Goal: Transaction & Acquisition: Obtain resource

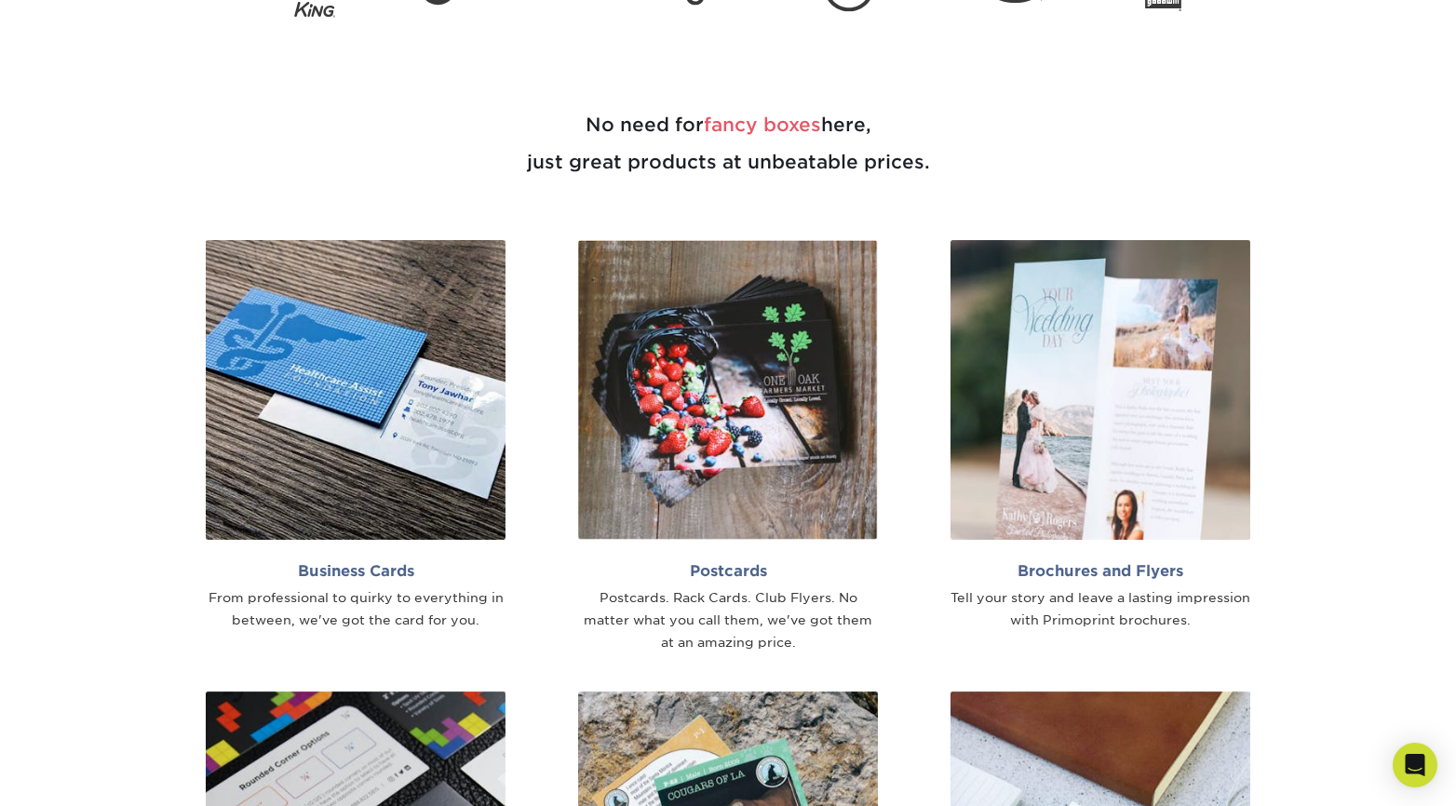
scroll to position [1024, 0]
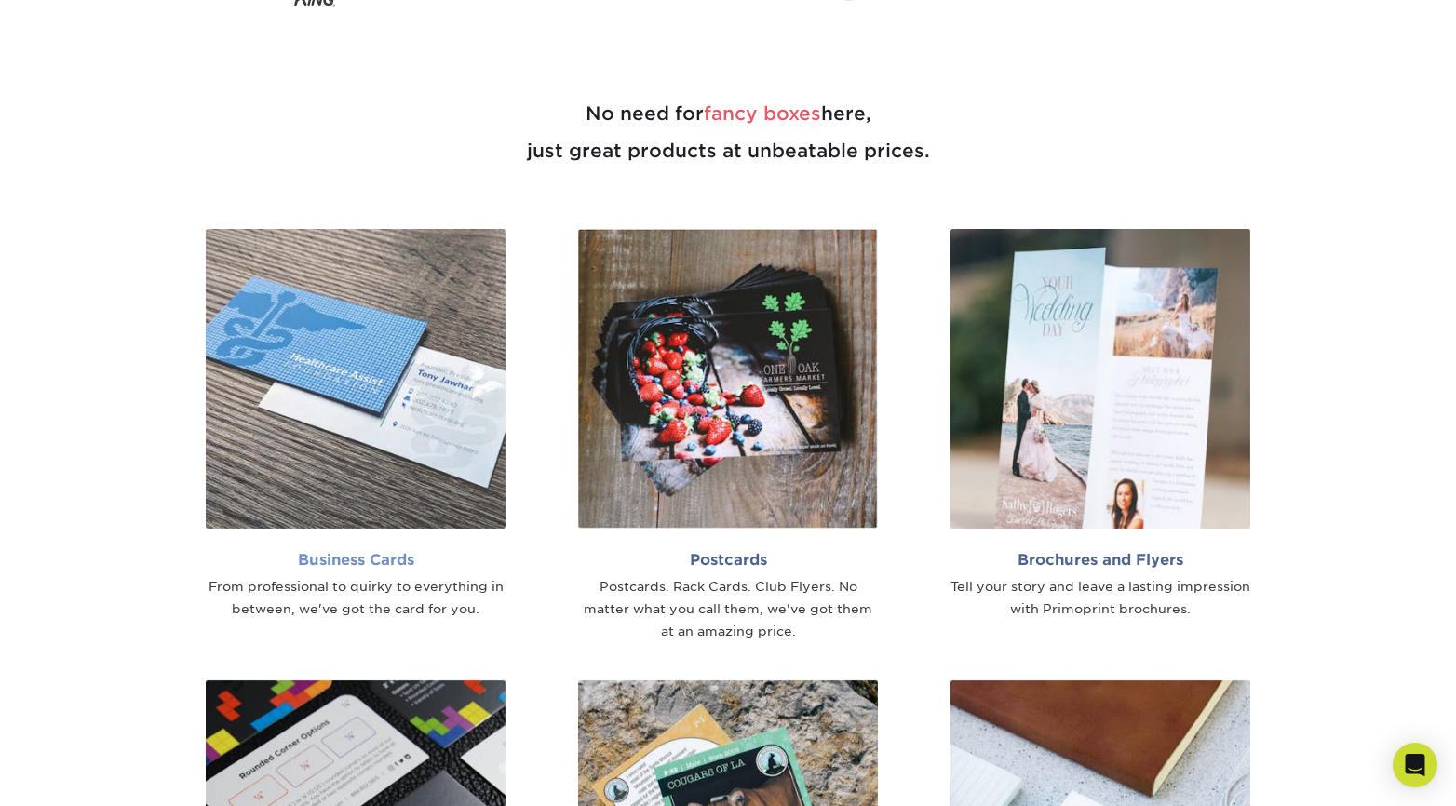
click at [364, 561] on h2 "Business Cards" at bounding box center [356, 560] width 300 height 18
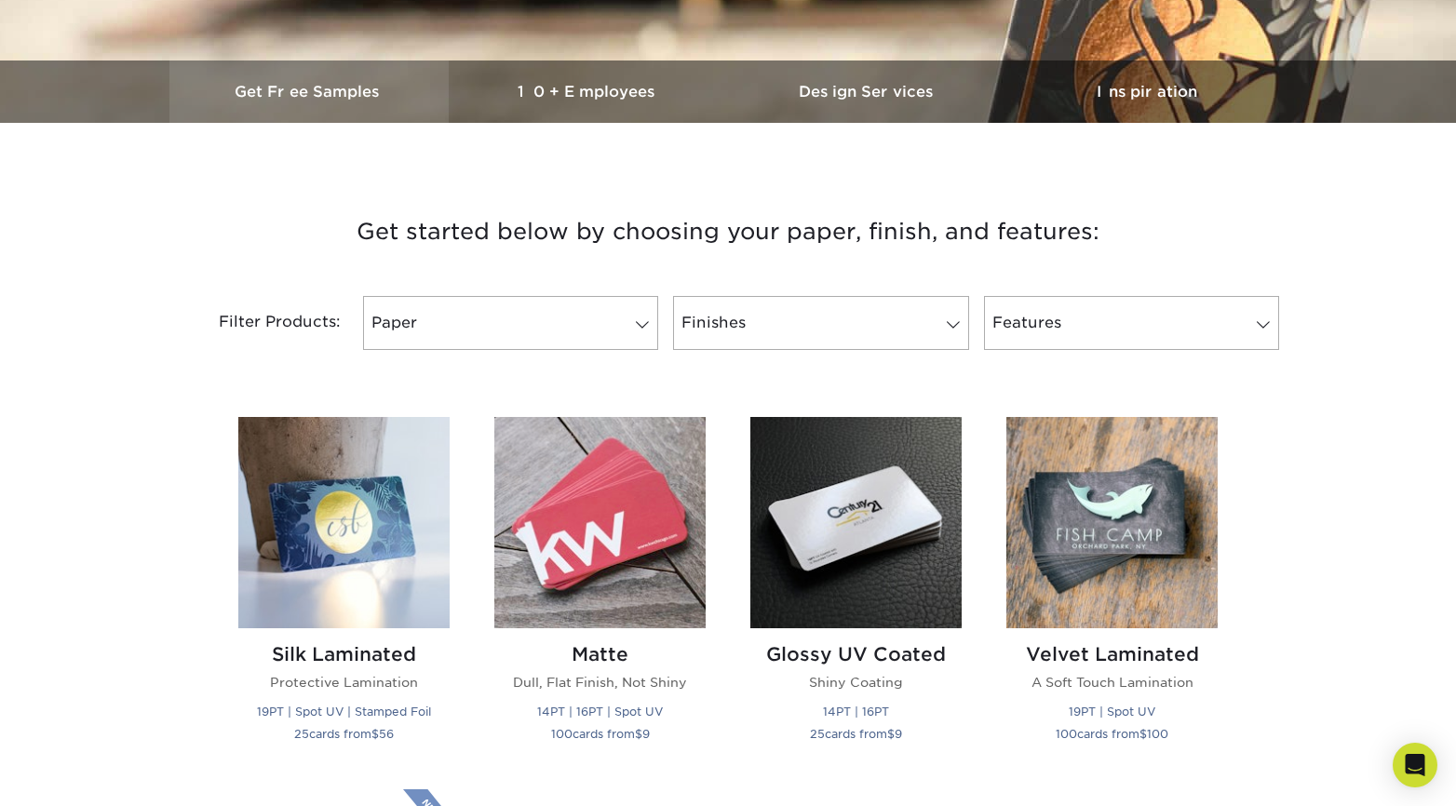
scroll to position [558, 0]
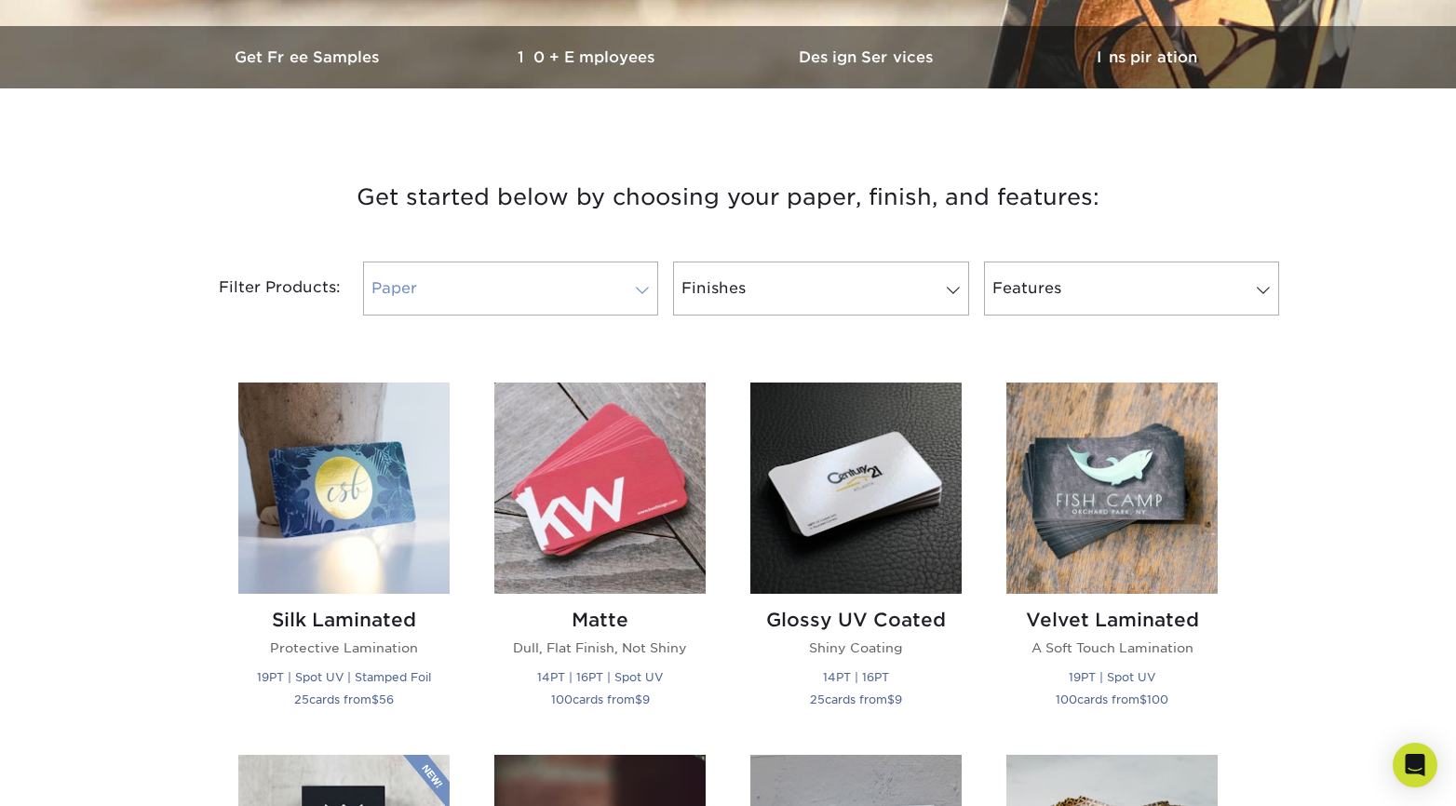
click at [484, 292] on link "Paper" at bounding box center [510, 289] width 295 height 54
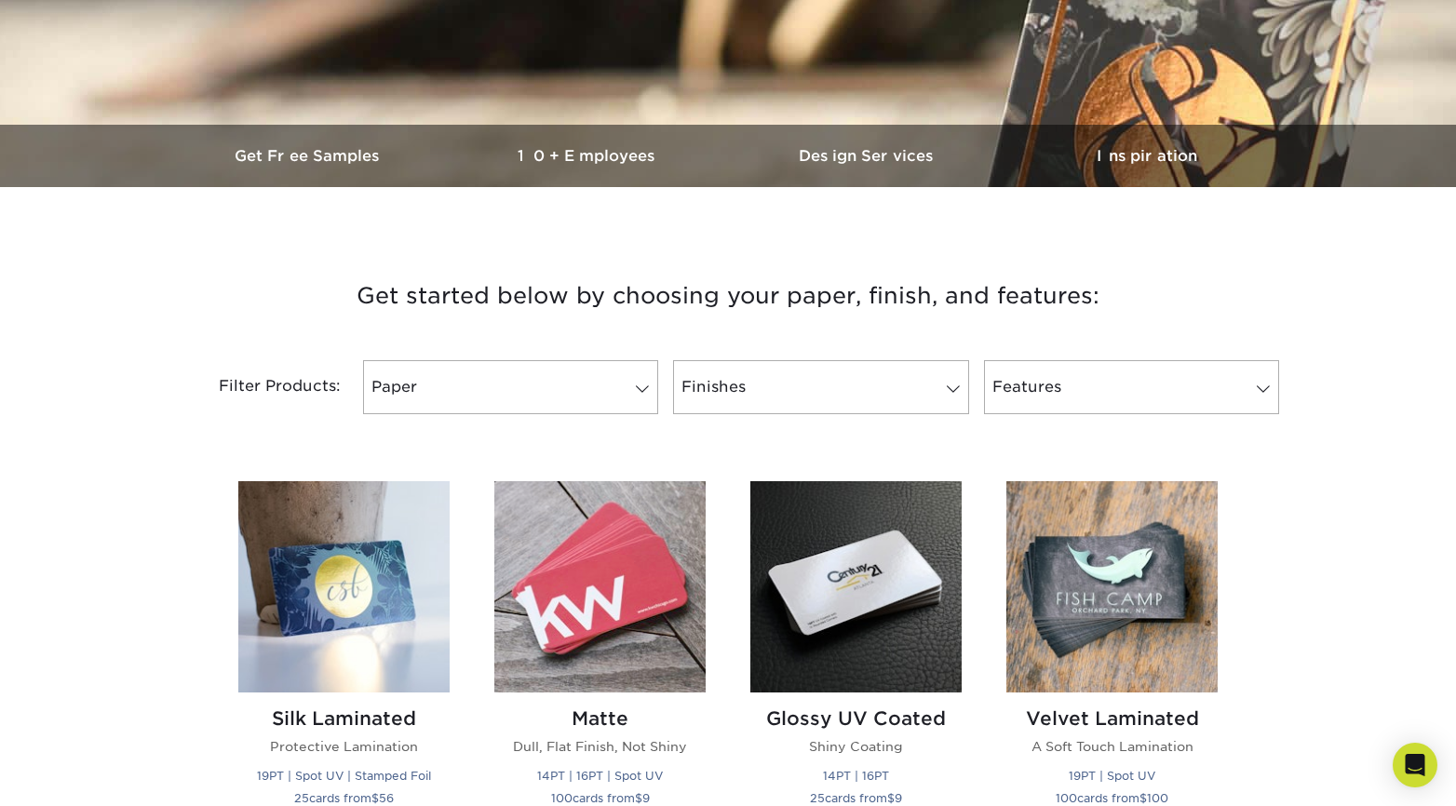
scroll to position [465, 0]
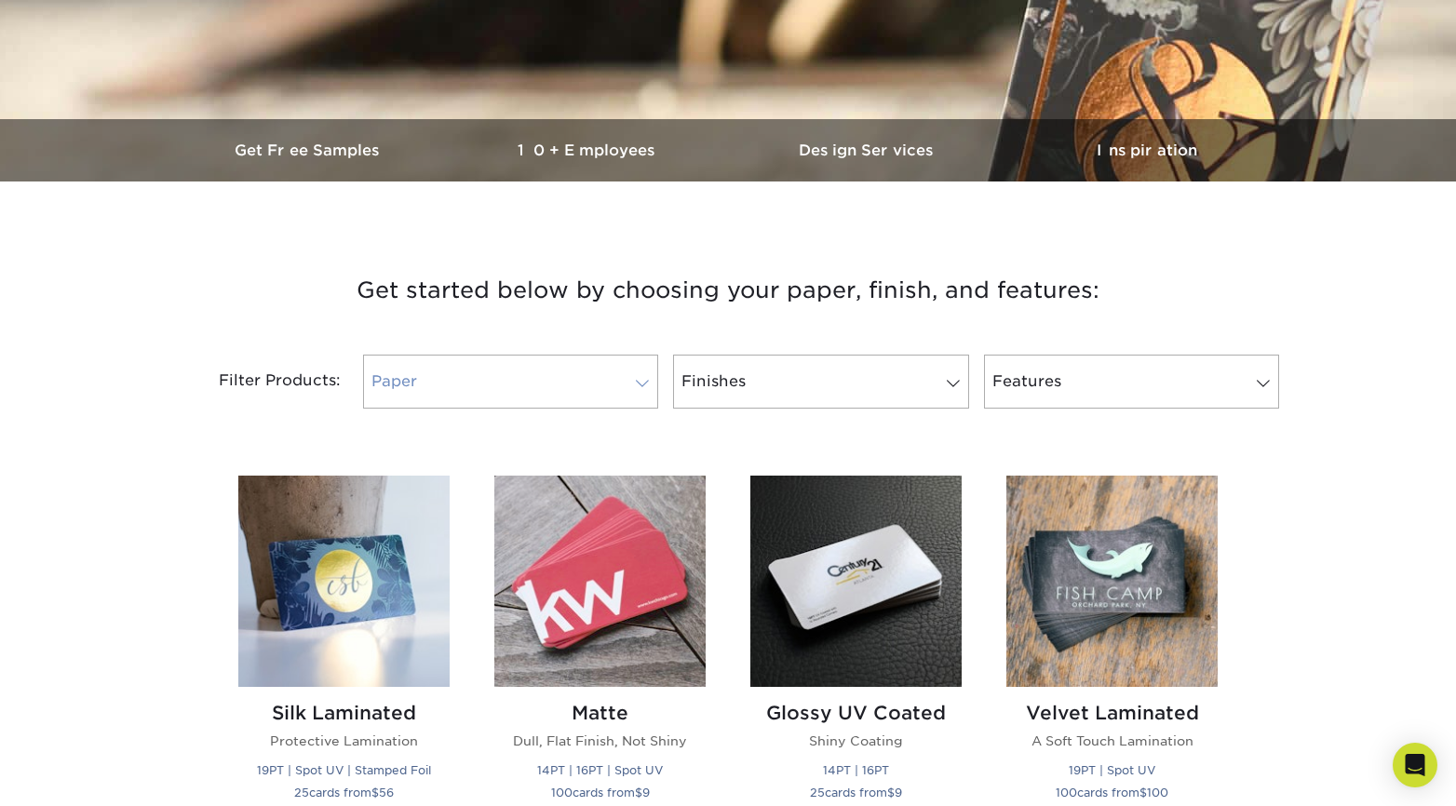
click at [560, 390] on link "Paper" at bounding box center [510, 382] width 295 height 54
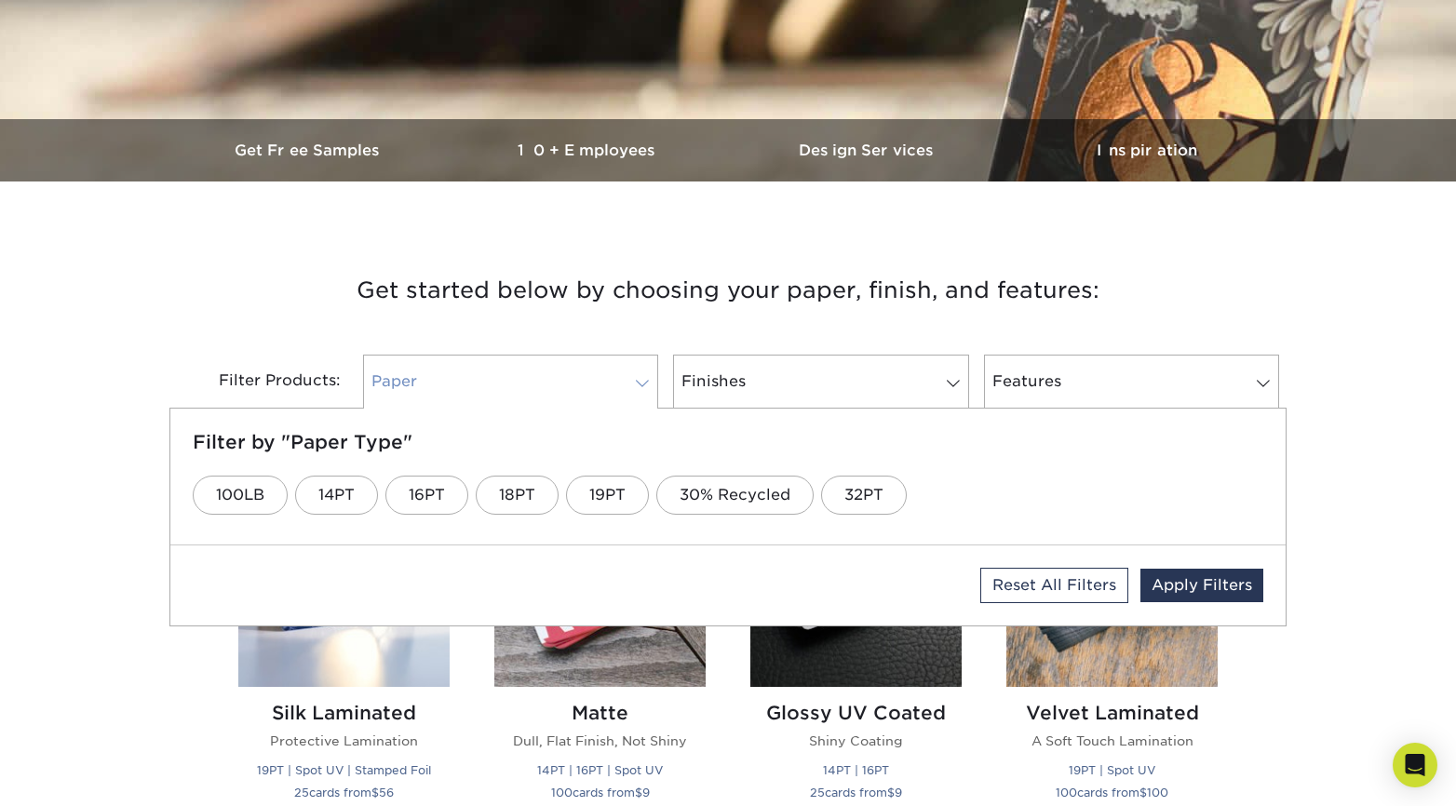
click at [550, 370] on link "Paper" at bounding box center [510, 382] width 295 height 54
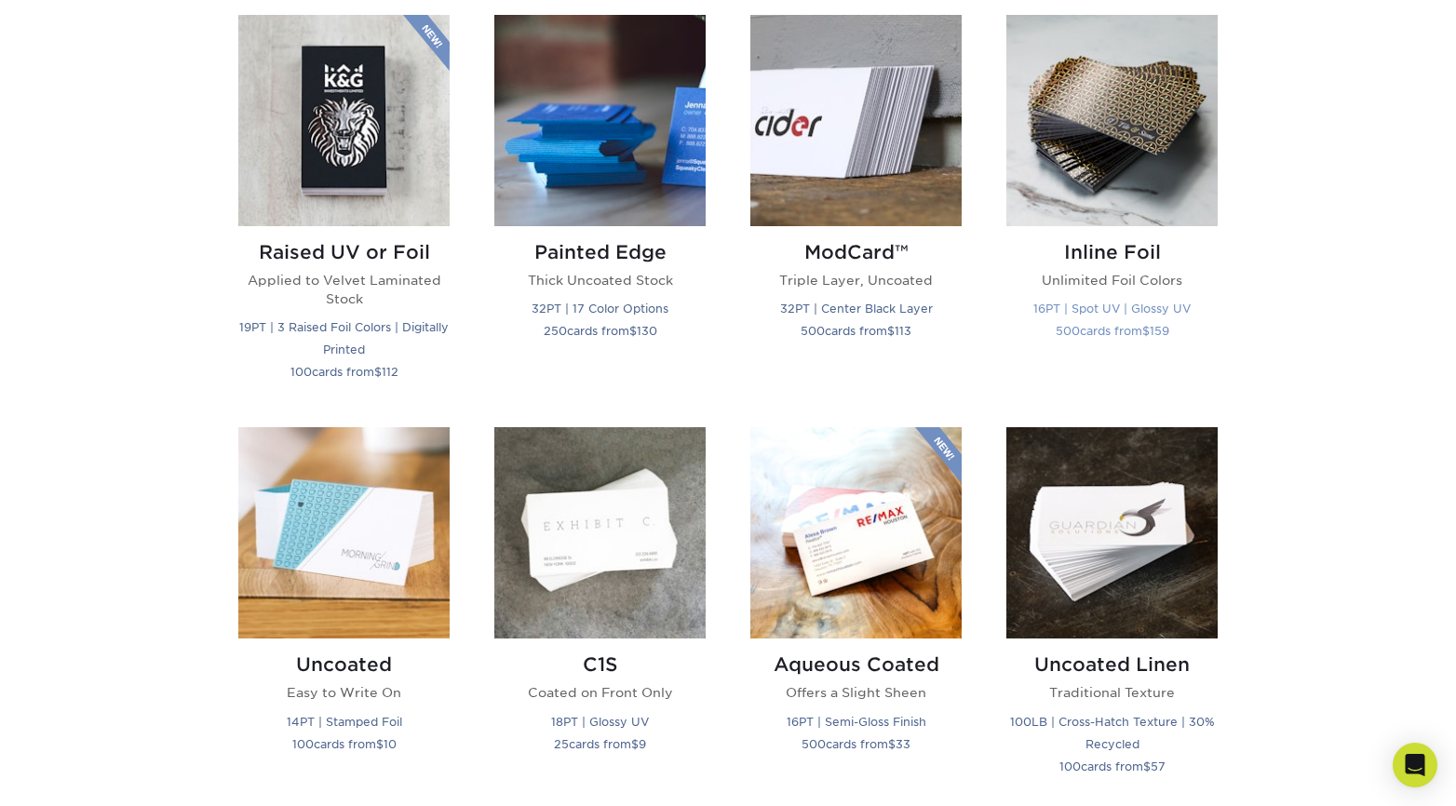
scroll to position [1396, 0]
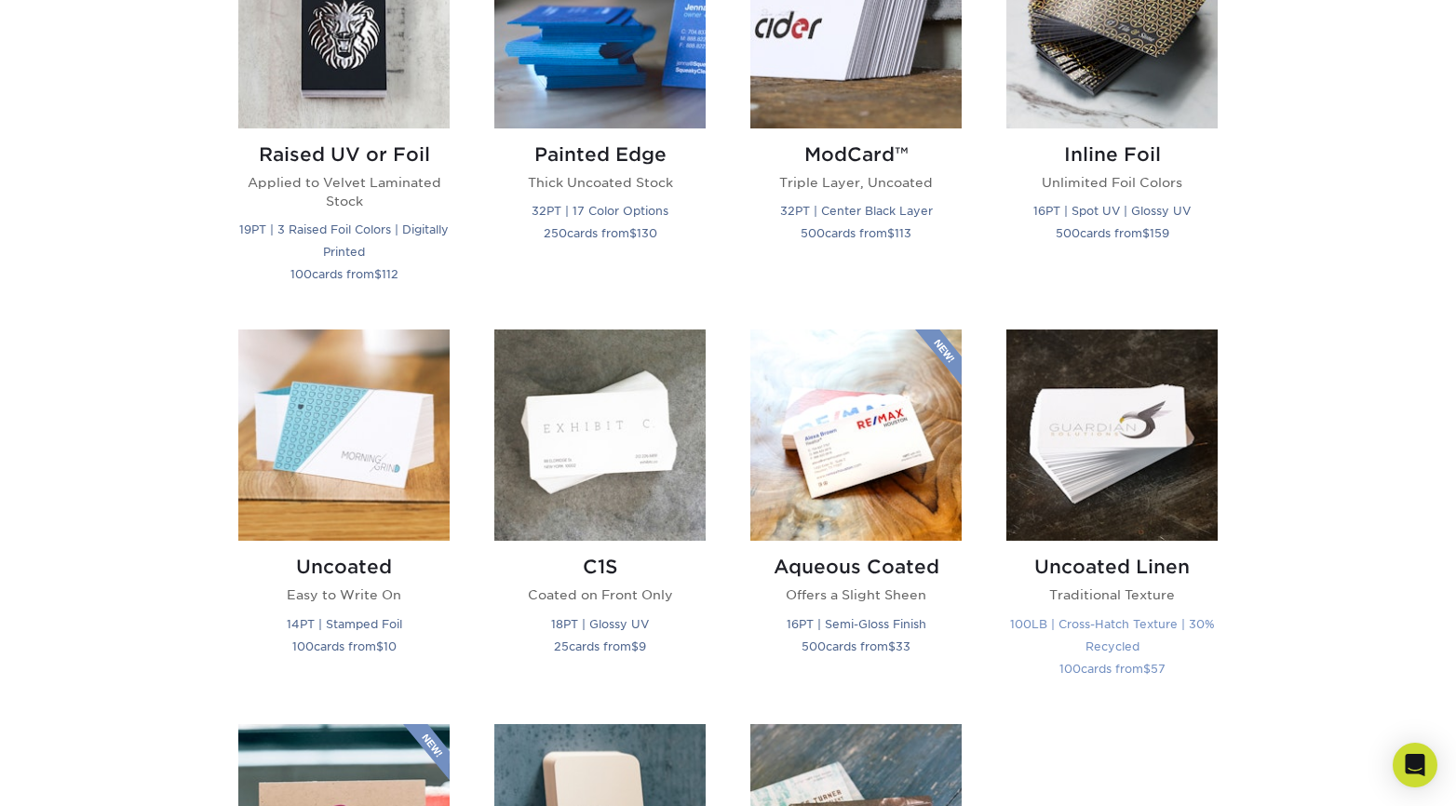
click at [1150, 403] on img at bounding box center [1111, 435] width 211 height 211
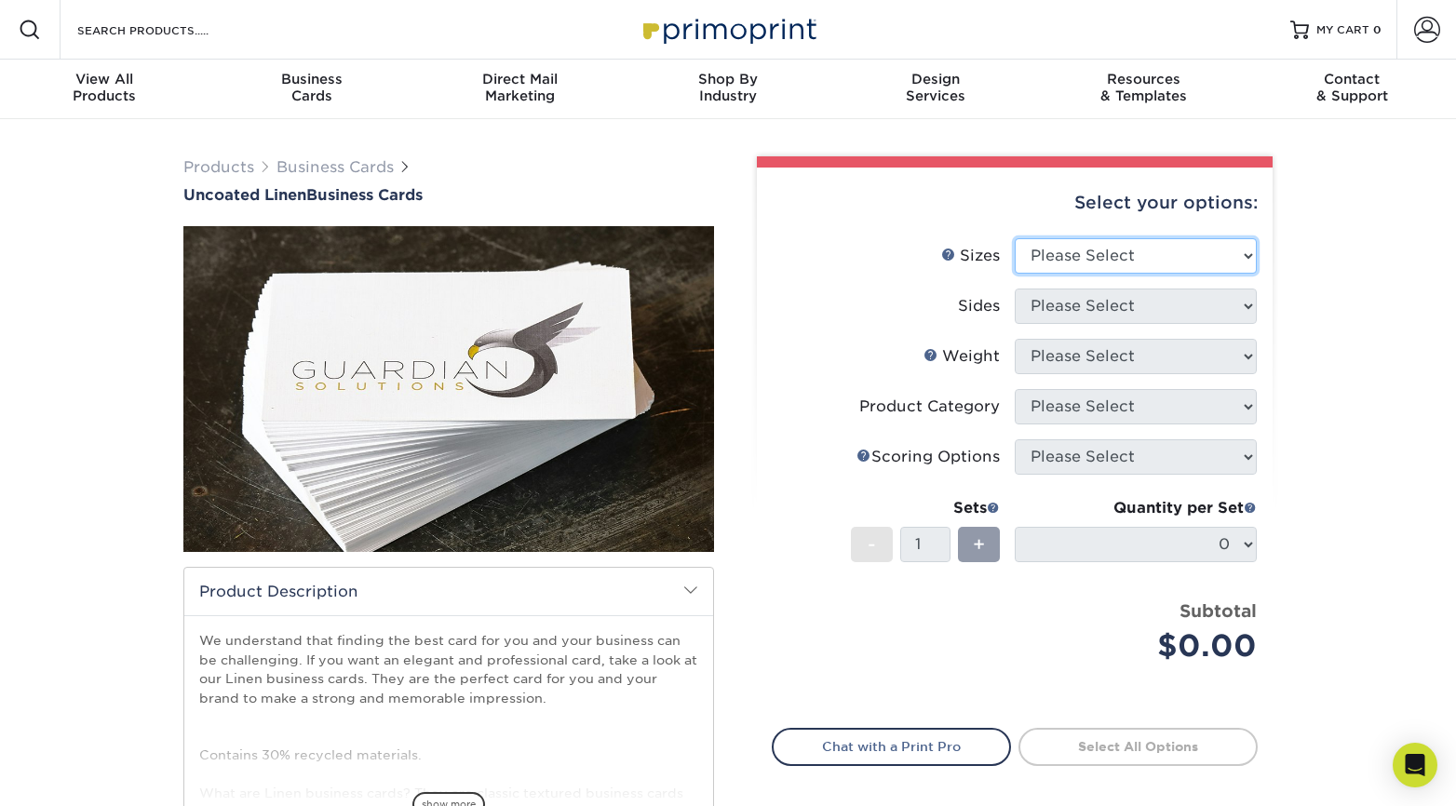
click at [1100, 262] on select "Please Select 2" x 3.5" - Standard 2" x 7" - Foldover Card 2.125" x 3.375" - Eu…" at bounding box center [1136, 255] width 242 height 35
select select "2.00x3.50"
click at [1015, 238] on select "Please Select 2" x 3.5" - Standard 2" x 7" - Foldover Card 2.125" x 3.375" - Eu…" at bounding box center [1136, 255] width 242 height 35
click at [1100, 303] on select "Please Select Print Both Sides Print Front Only" at bounding box center [1136, 306] width 242 height 35
select select "13abbda7-1d64-4f25-8bb2-c179b224825d"
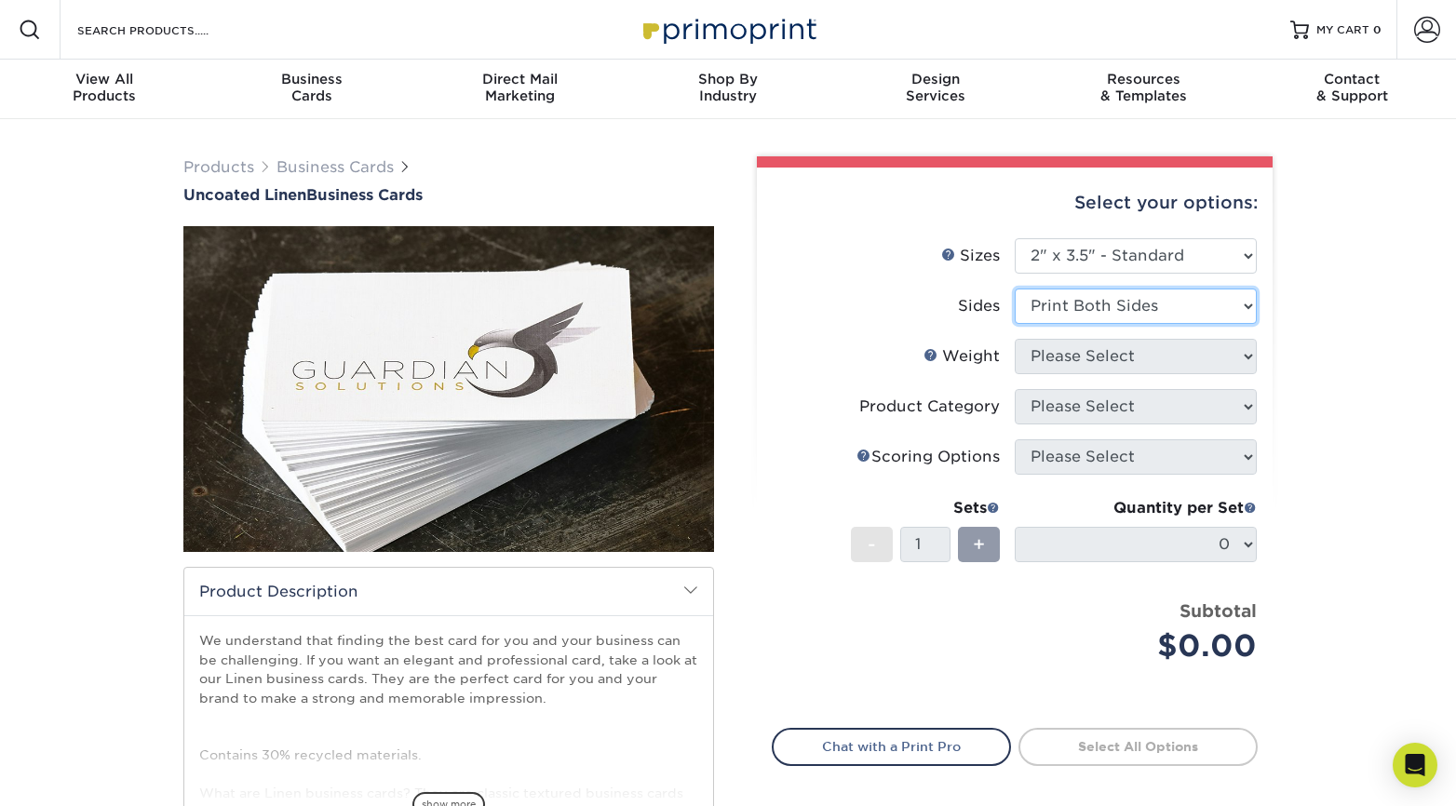
click at [1015, 289] on select "Please Select Print Both Sides Print Front Only" at bounding box center [1136, 306] width 242 height 35
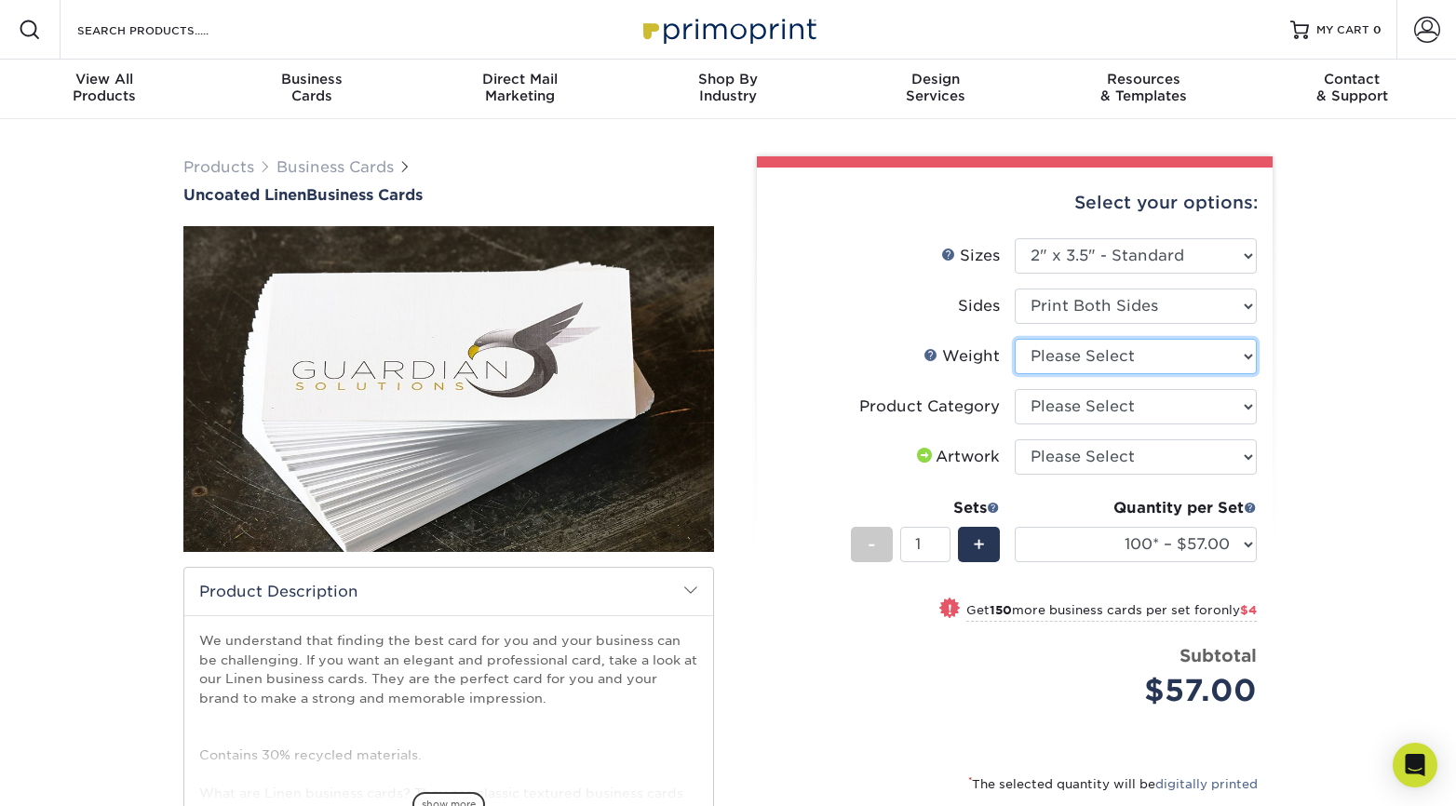
click at [1047, 363] on select "Please Select 100LB" at bounding box center [1136, 356] width 242 height 35
select select "100LB"
click at [1015, 339] on select "Please Select 100LB" at bounding box center [1136, 356] width 242 height 35
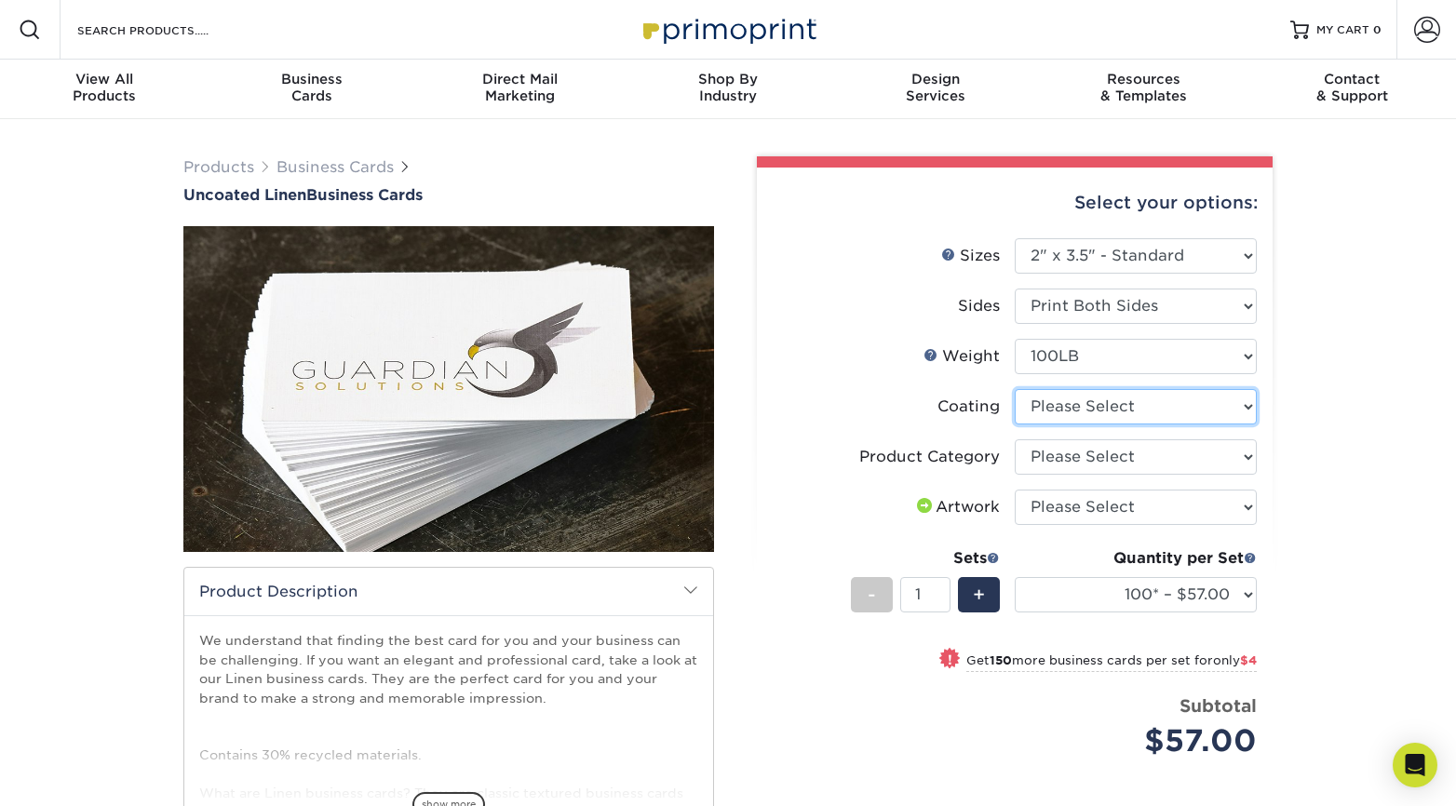
click at [1050, 410] on select at bounding box center [1136, 406] width 242 height 35
select select "3e7618de-abca-4bda-9f97-8b9129e913d8"
click at [1015, 389] on select at bounding box center [1136, 406] width 242 height 35
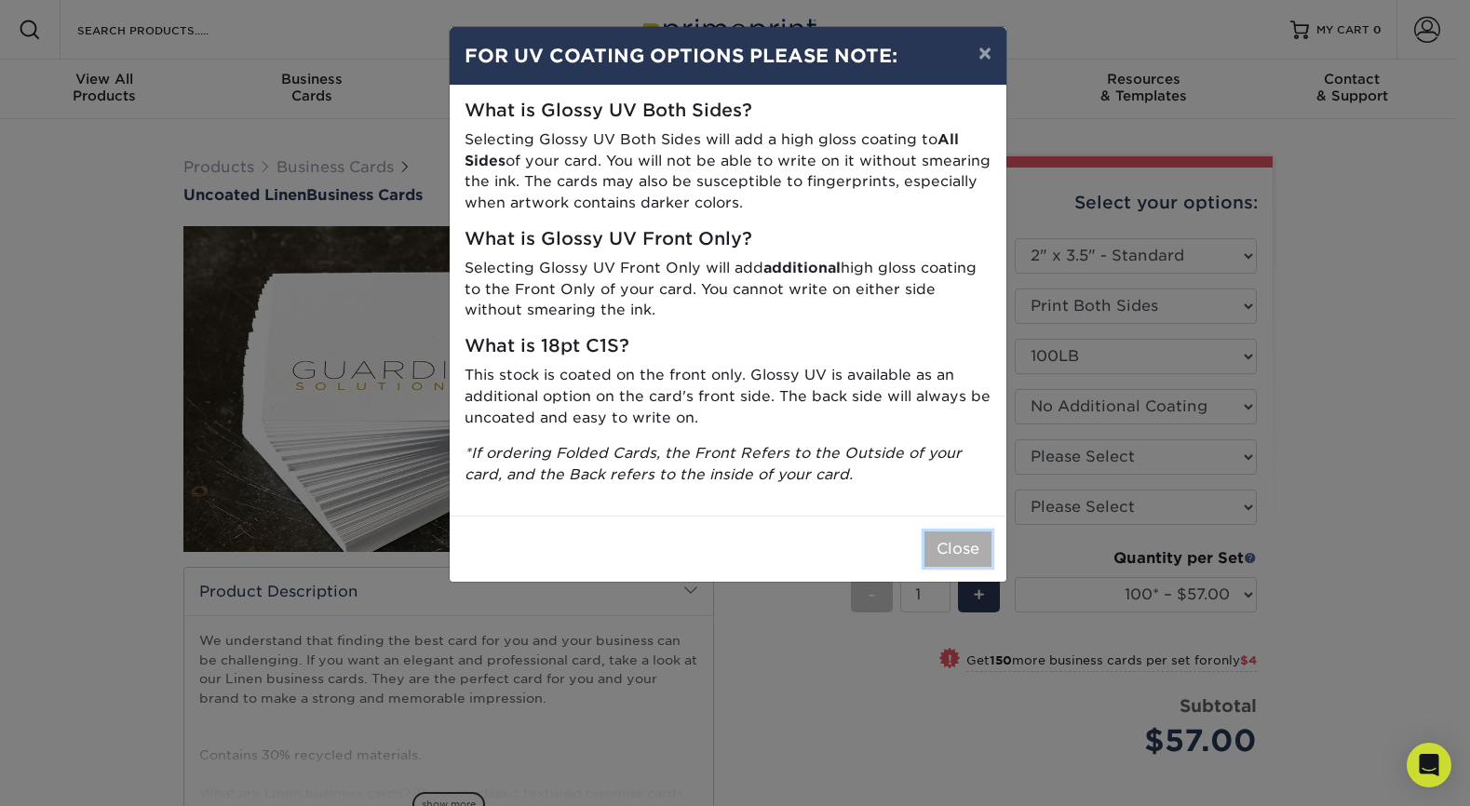
click at [946, 544] on button "Close" at bounding box center [957, 548] width 67 height 35
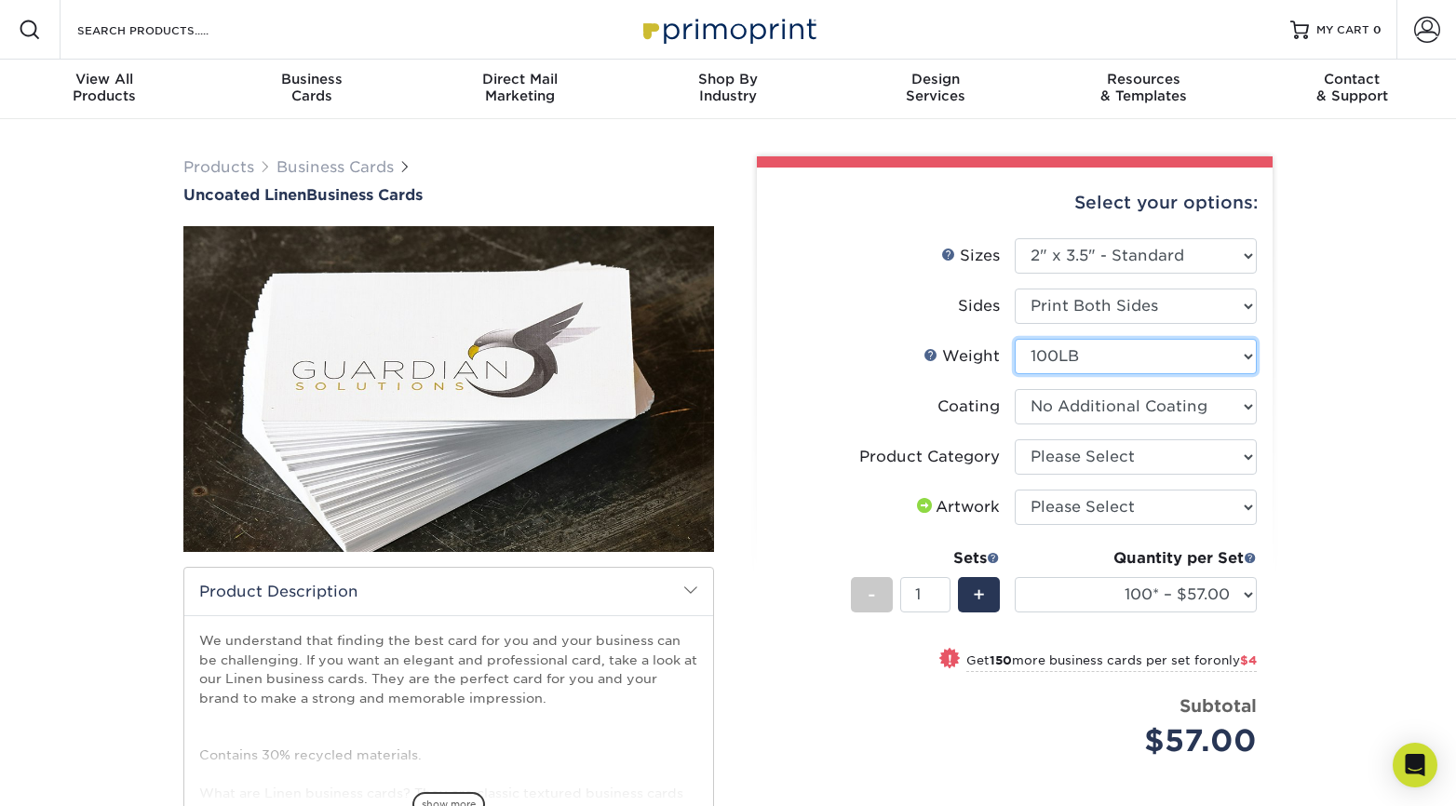
click at [1117, 360] on select "Please Select 100LB" at bounding box center [1136, 356] width 242 height 35
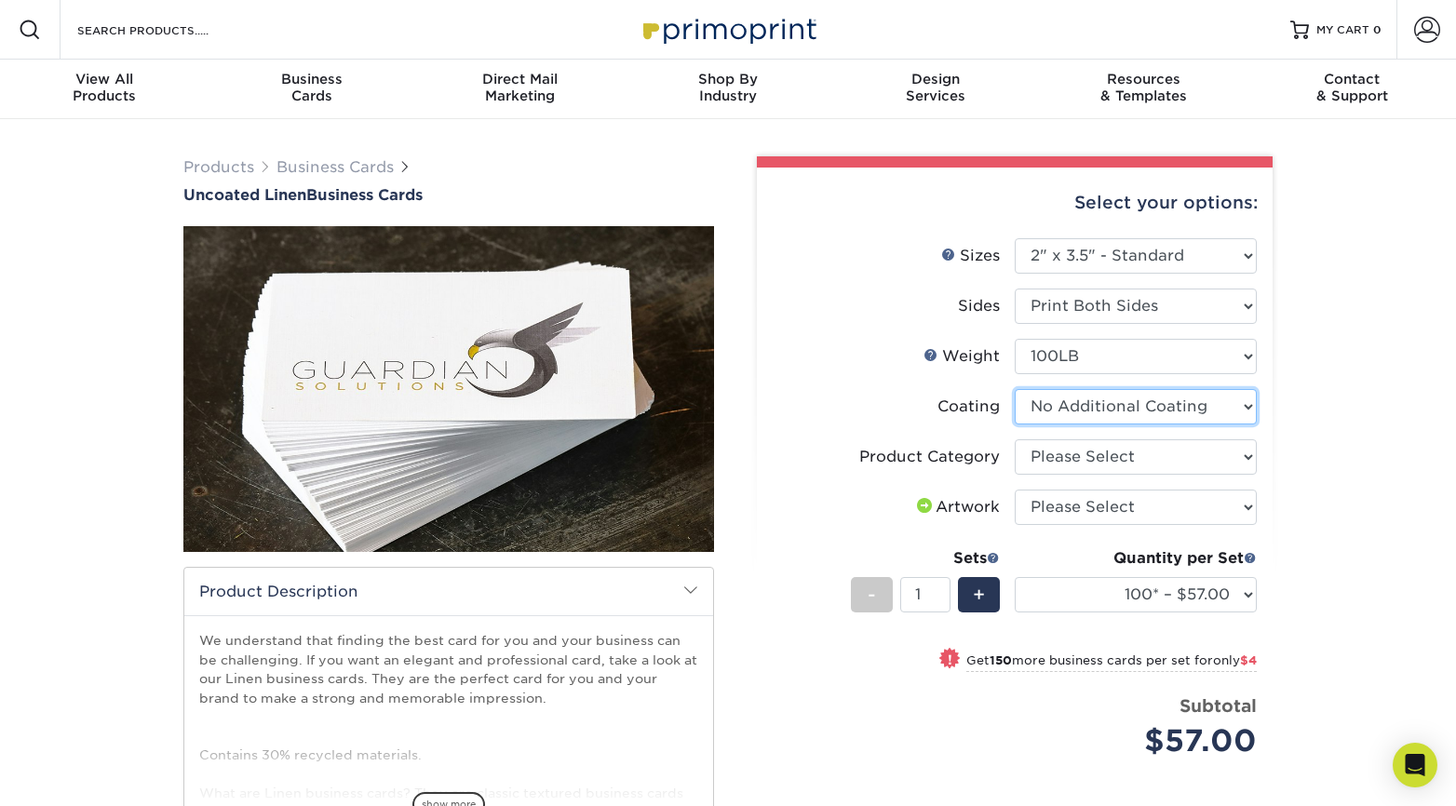
click at [1117, 407] on select at bounding box center [1136, 406] width 242 height 35
click at [1095, 456] on select "Please Select Business Cards" at bounding box center [1136, 456] width 242 height 35
select select "3b5148f1-0588-4f88-a218-97bcfdce65c1"
click at [1015, 439] on select "Please Select Business Cards" at bounding box center [1136, 456] width 242 height 35
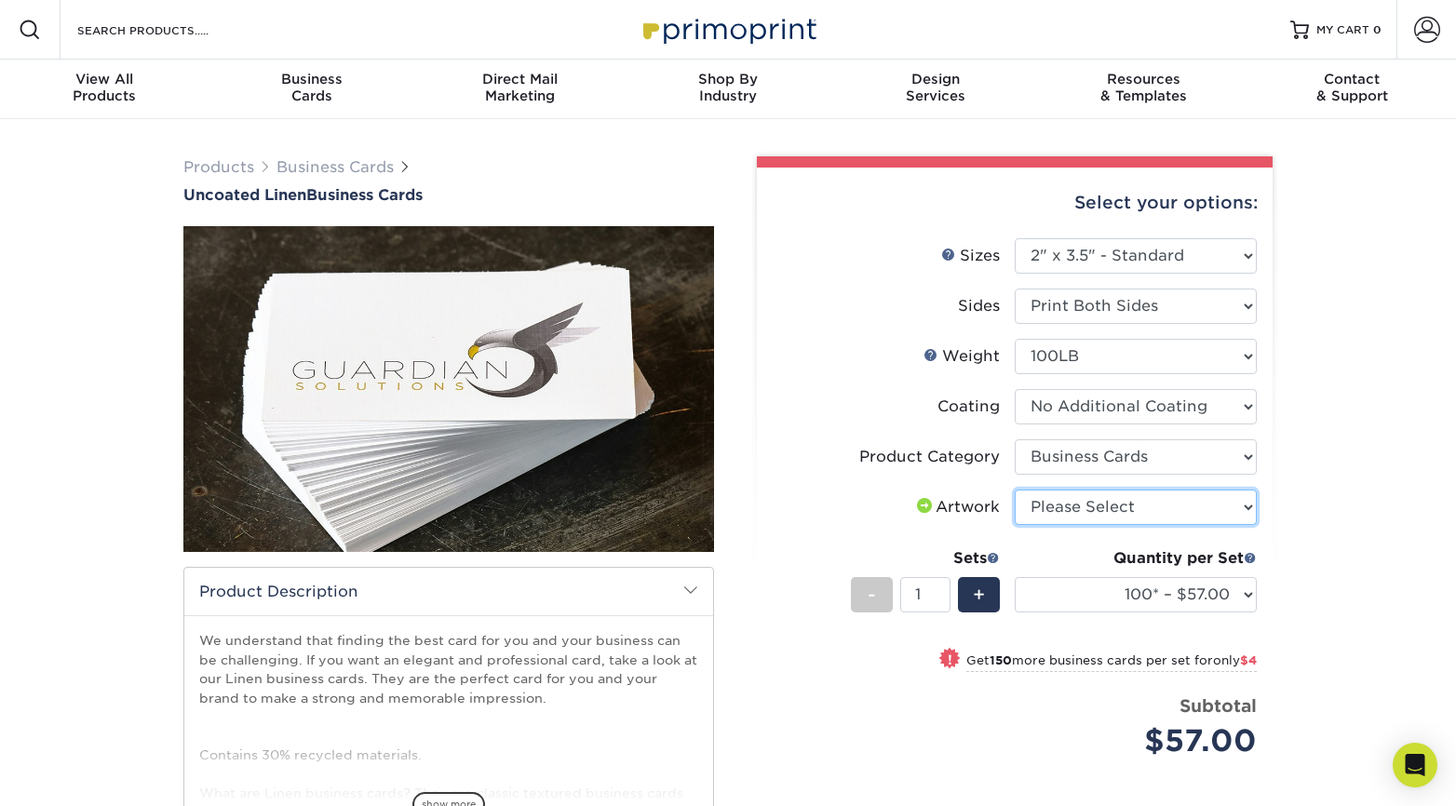
click at [1072, 508] on select "Please Select I will upload files I need a design - $100" at bounding box center [1136, 507] width 242 height 35
select select "upload"
click at [1015, 490] on select "Please Select I will upload files I need a design - $100" at bounding box center [1136, 507] width 242 height 35
click at [561, 394] on img at bounding box center [448, 389] width 531 height 531
click at [486, 350] on img at bounding box center [448, 389] width 531 height 531
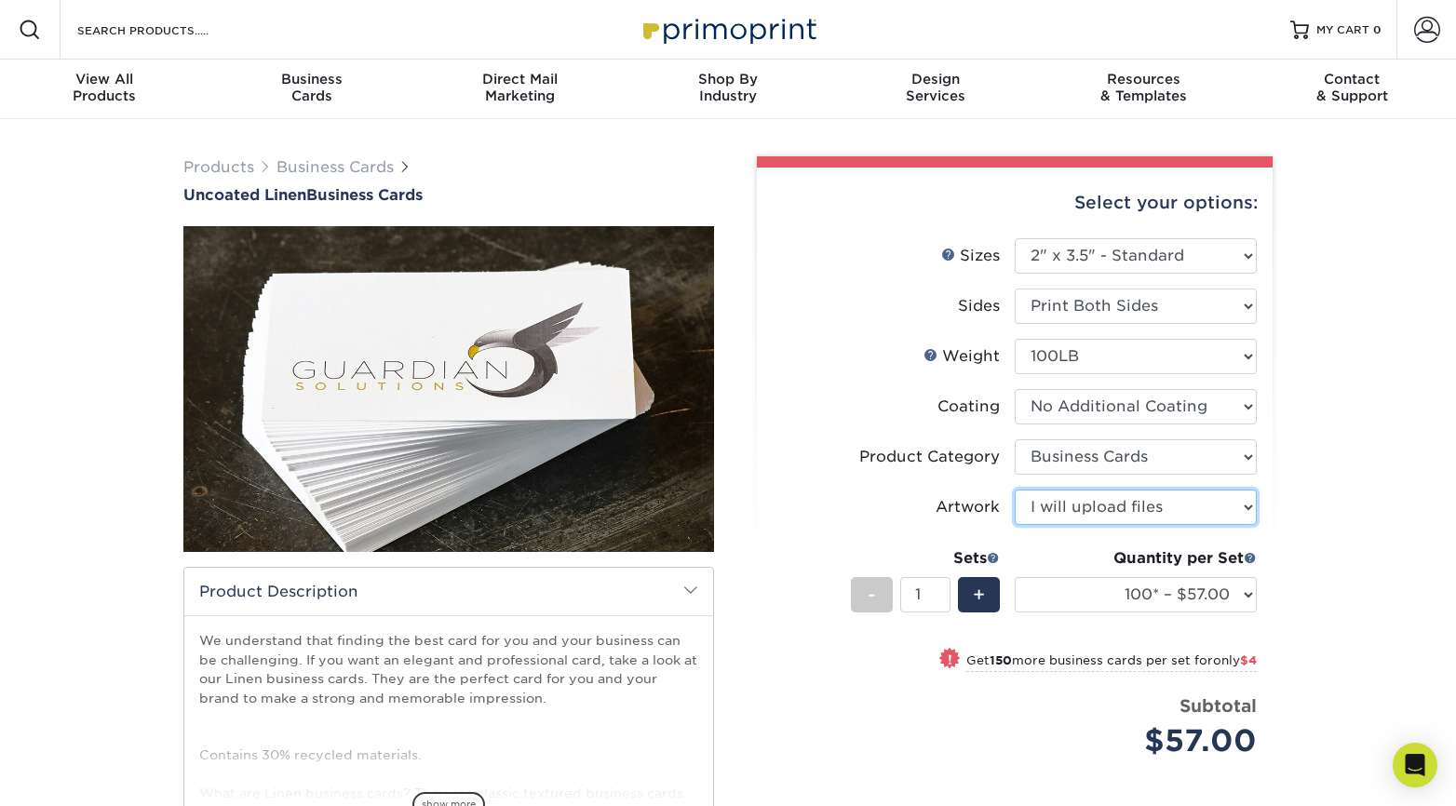
click at [472, 380] on img at bounding box center [448, 389] width 531 height 531
click at [485, 336] on img at bounding box center [448, 389] width 531 height 531
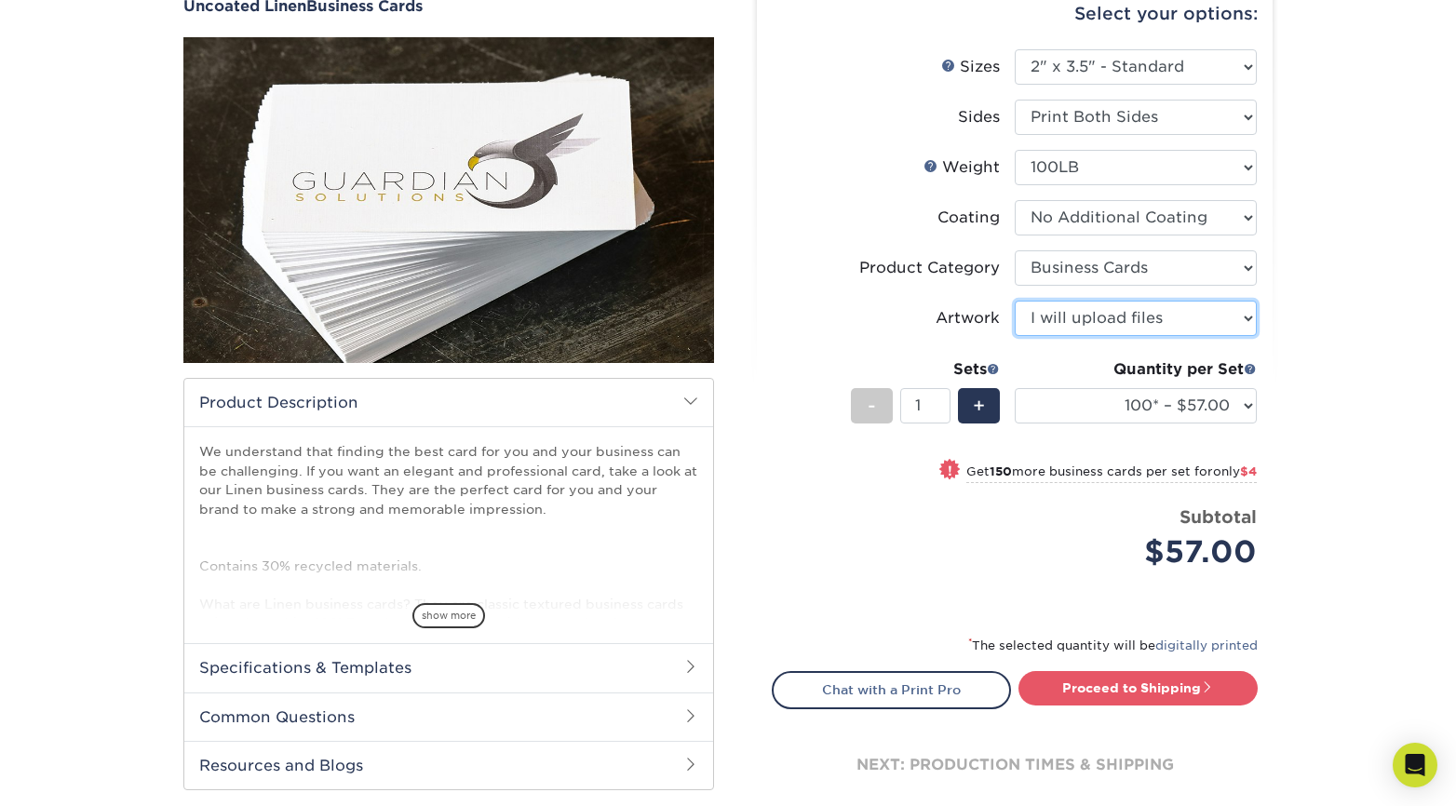
scroll to position [186, 0]
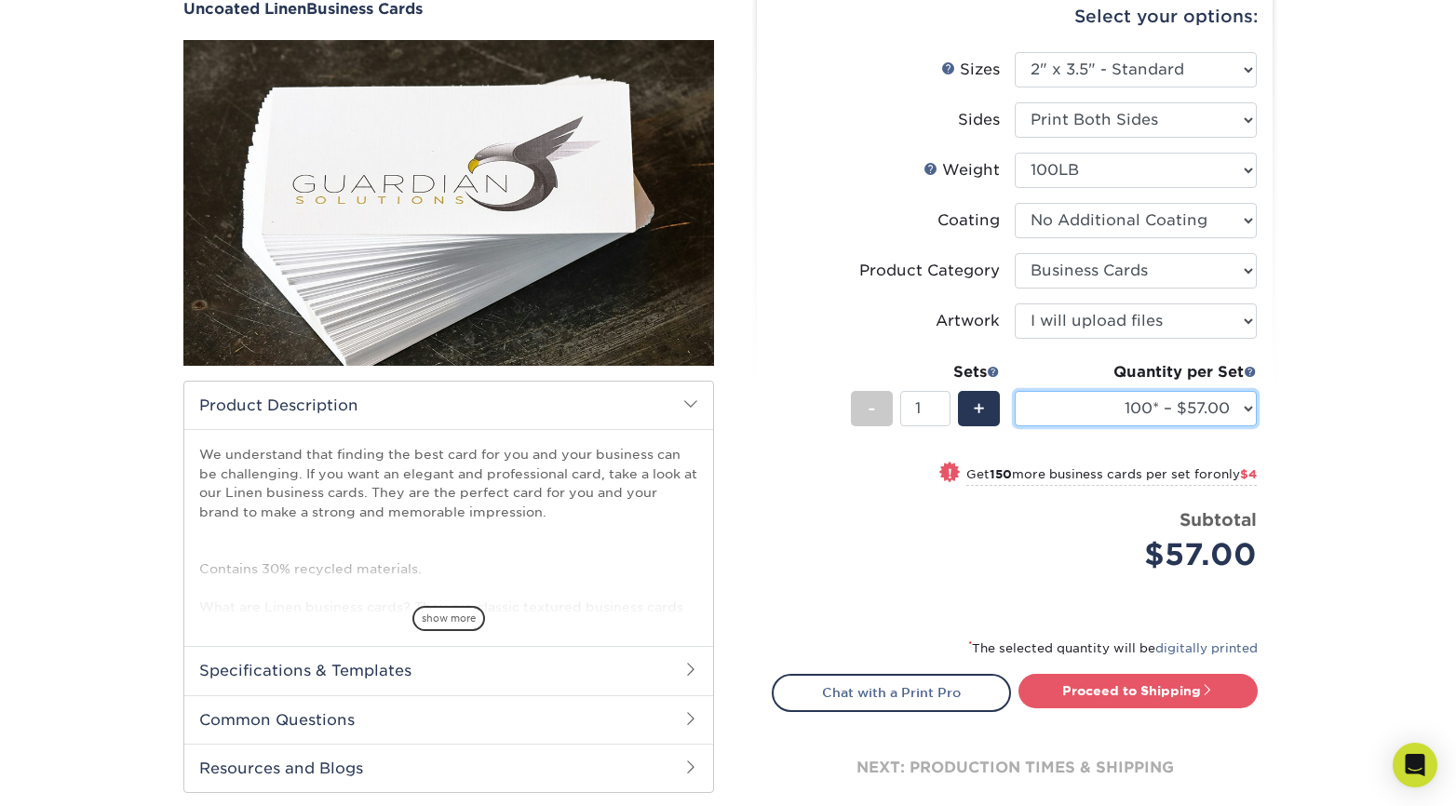
click at [1131, 405] on select "100* – $57.00 250* – $61.00 500* – $69.00 1000 – $72.00 2500 – $114.00 5000 – $…" at bounding box center [1136, 408] width 242 height 35
select select "250* – $61.00"
click at [1015, 391] on select "100* – $57.00 250* – $61.00 500* – $69.00 1000 – $72.00 2500 – $114.00 5000 – $…" at bounding box center [1136, 408] width 242 height 35
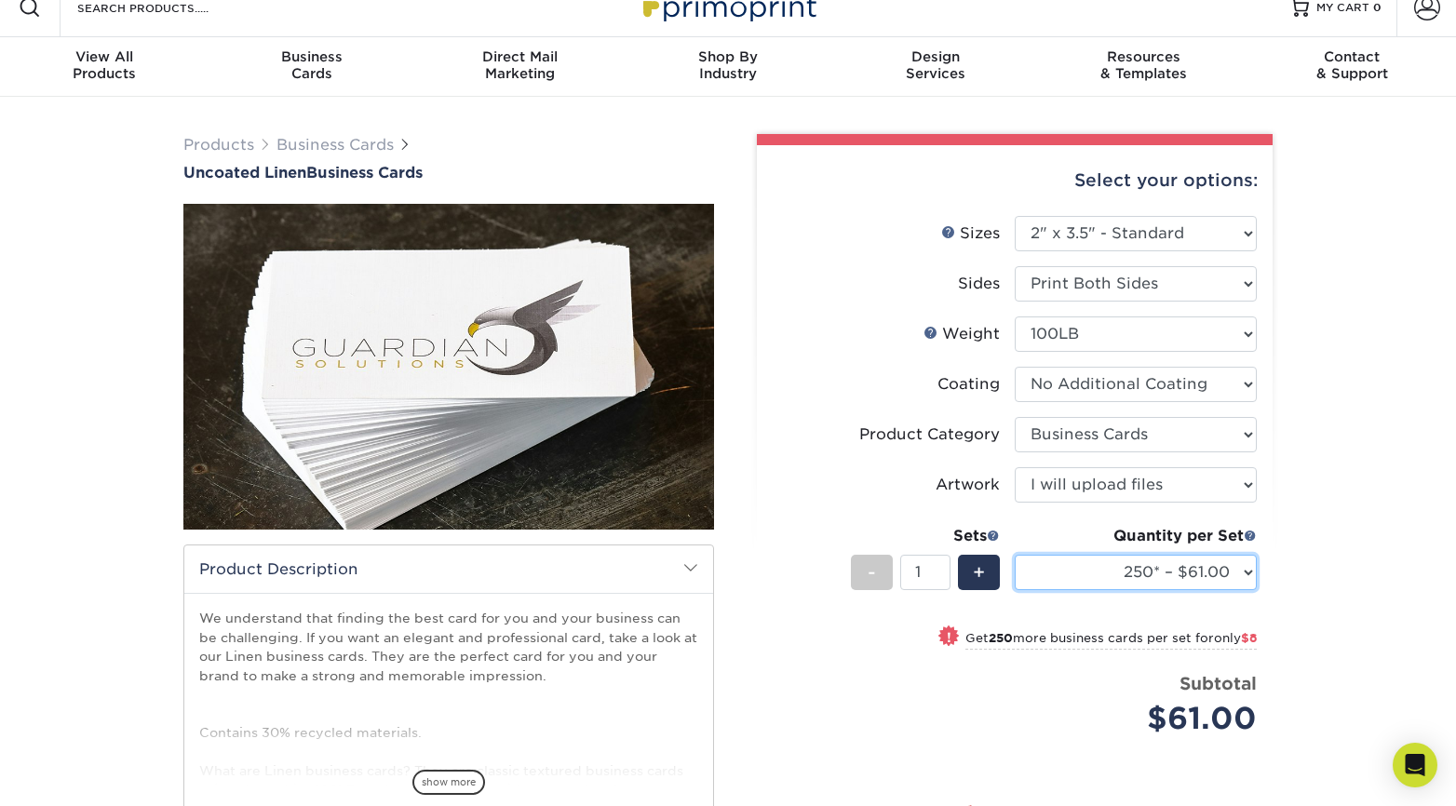
scroll to position [0, 0]
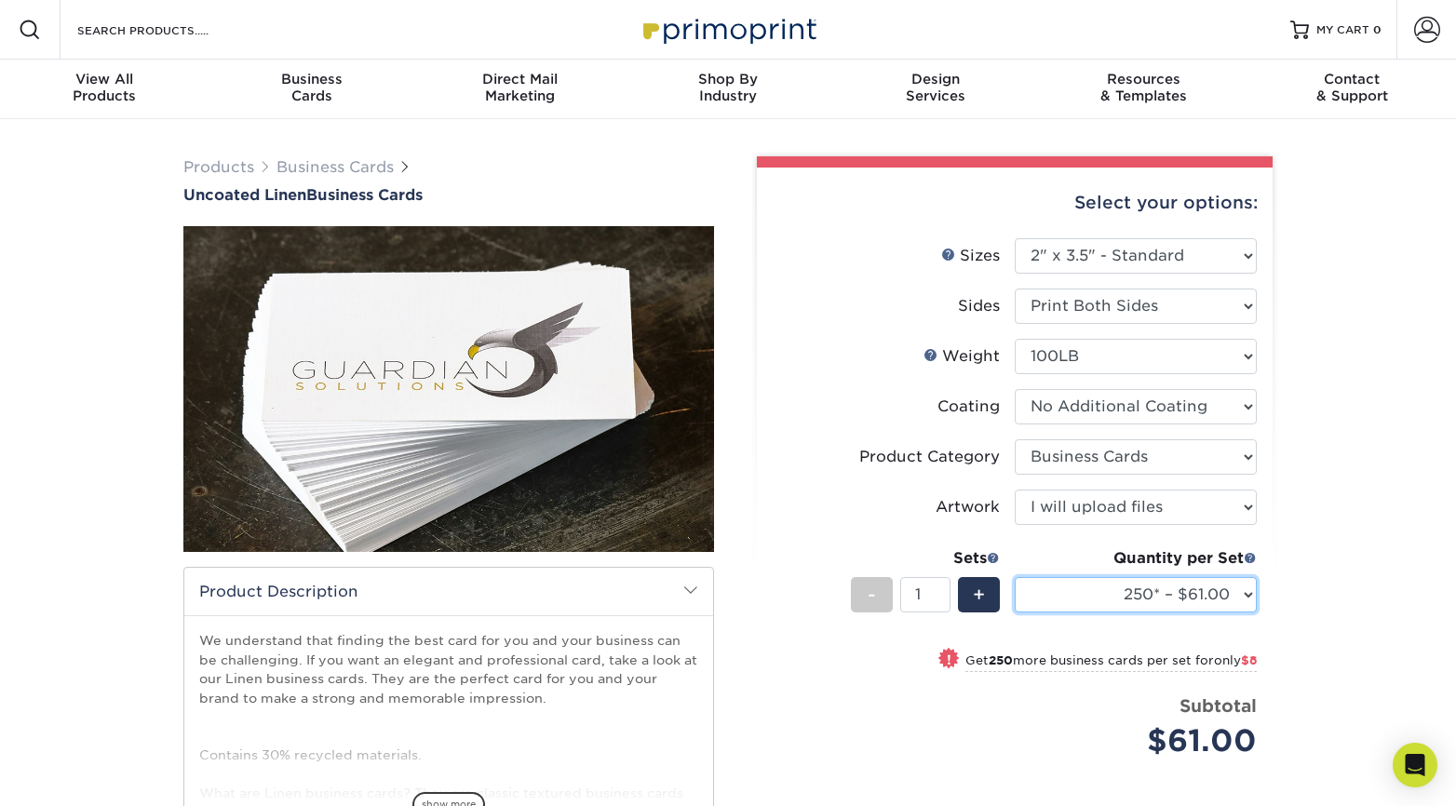
click at [1043, 590] on select "100* – $57.00 250* – $61.00 500* – $69.00 1000 – $72.00 2500 – $114.00 5000 – $…" at bounding box center [1136, 594] width 242 height 35
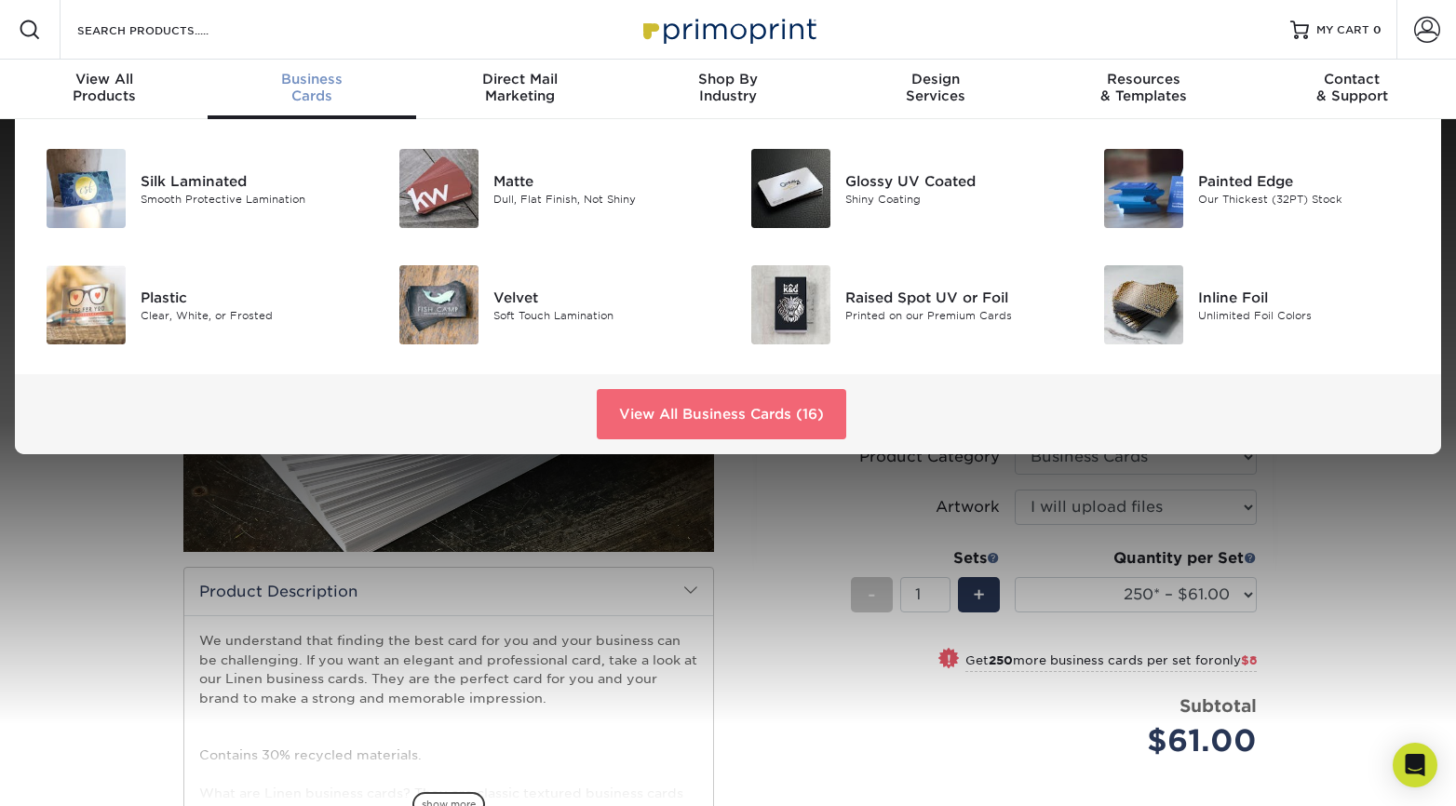
click at [714, 411] on link "View All Business Cards (16)" at bounding box center [721, 414] width 249 height 50
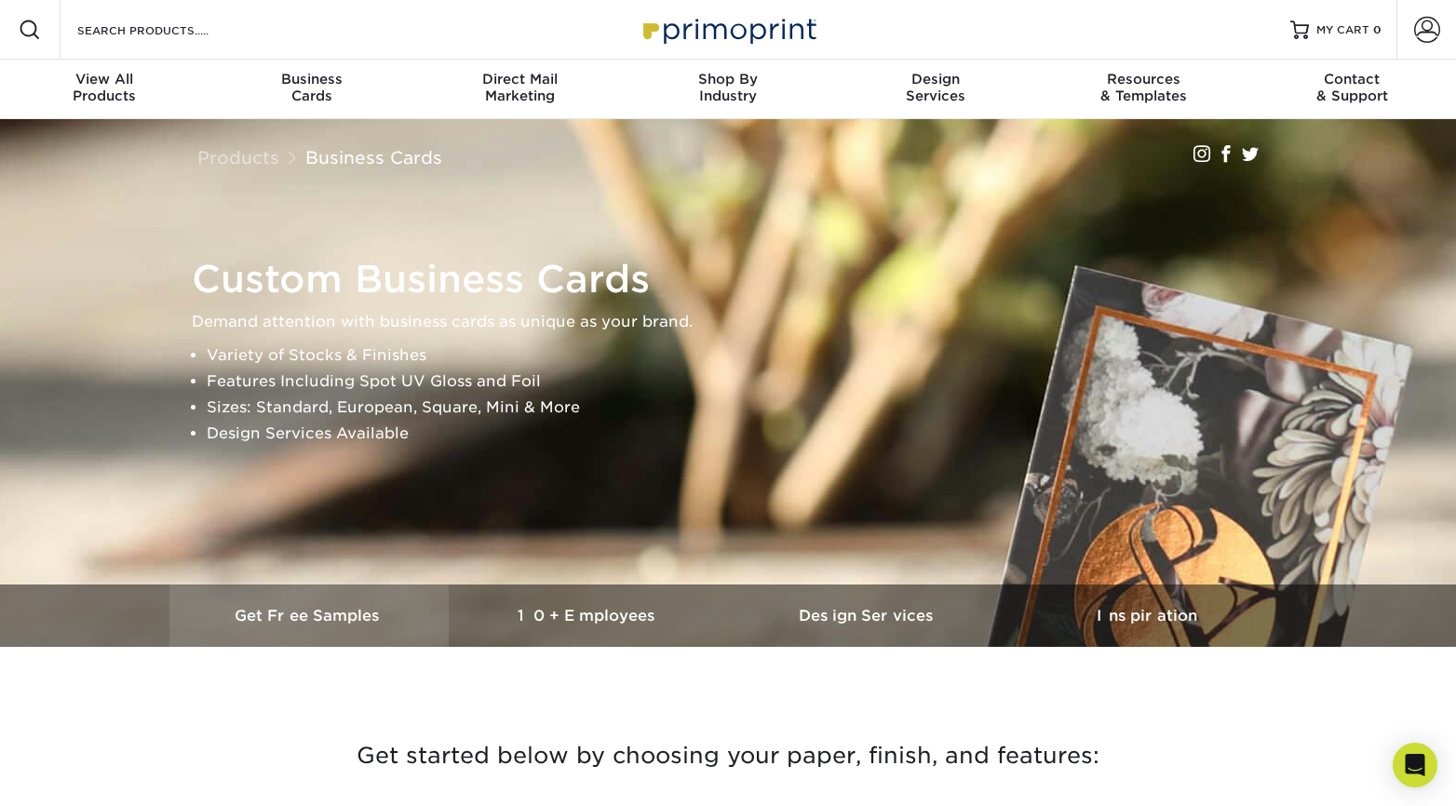
click at [316, 630] on link "Get Free Samples" at bounding box center [308, 616] width 279 height 62
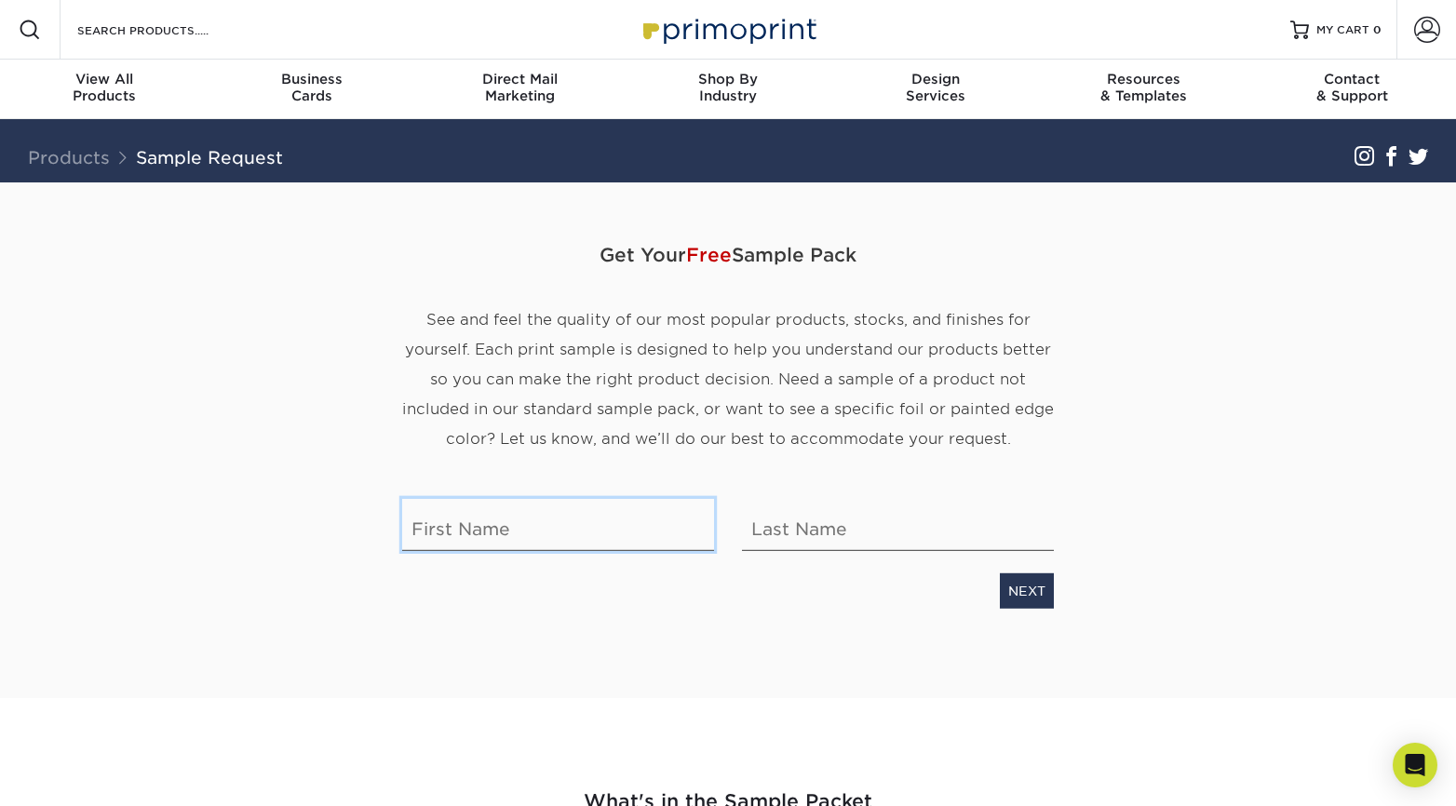
click at [540, 526] on input "text" at bounding box center [558, 525] width 312 height 52
type input "x"
type input "Ximena"
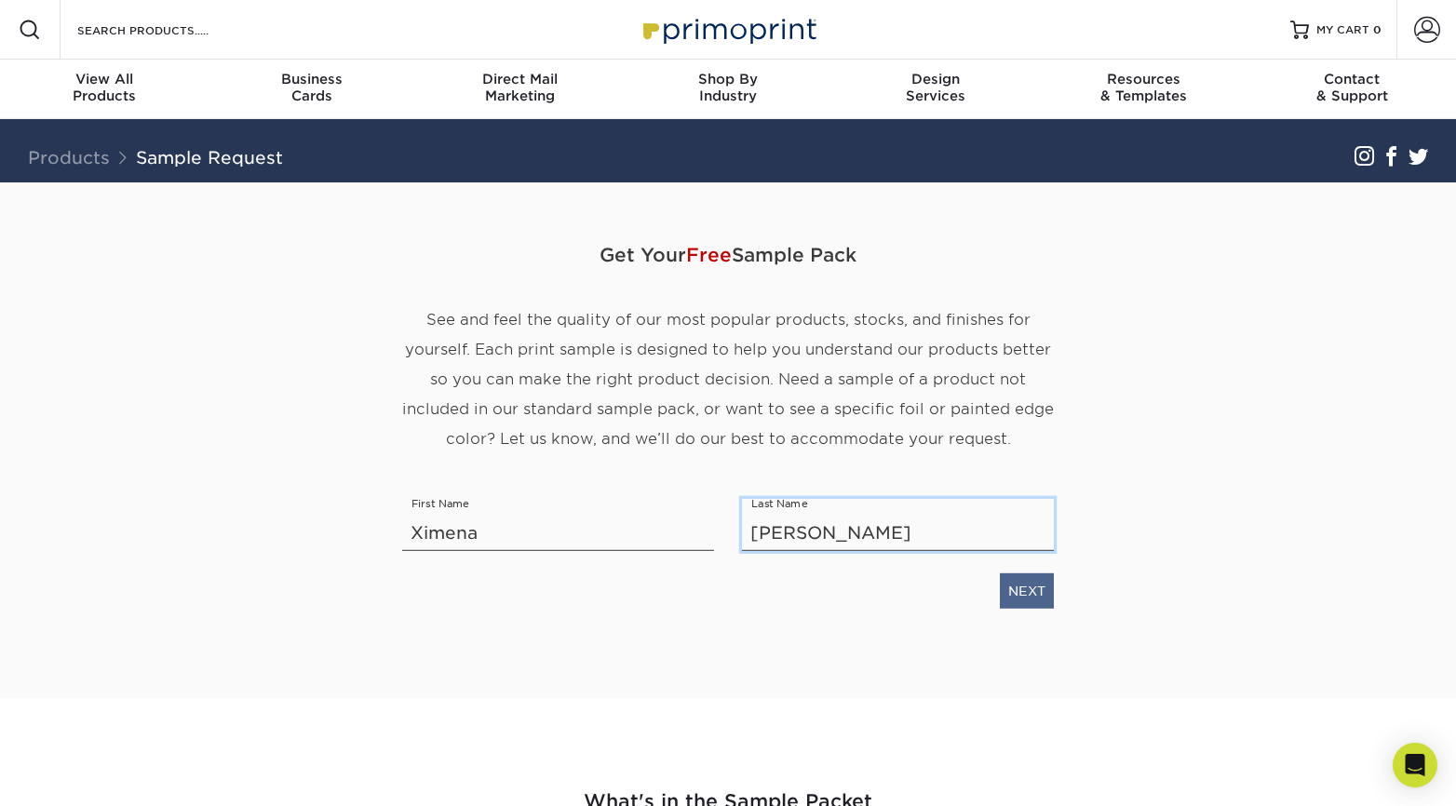
type input "[PERSON_NAME]"
click at [1013, 592] on link "NEXT" at bounding box center [1027, 590] width 54 height 35
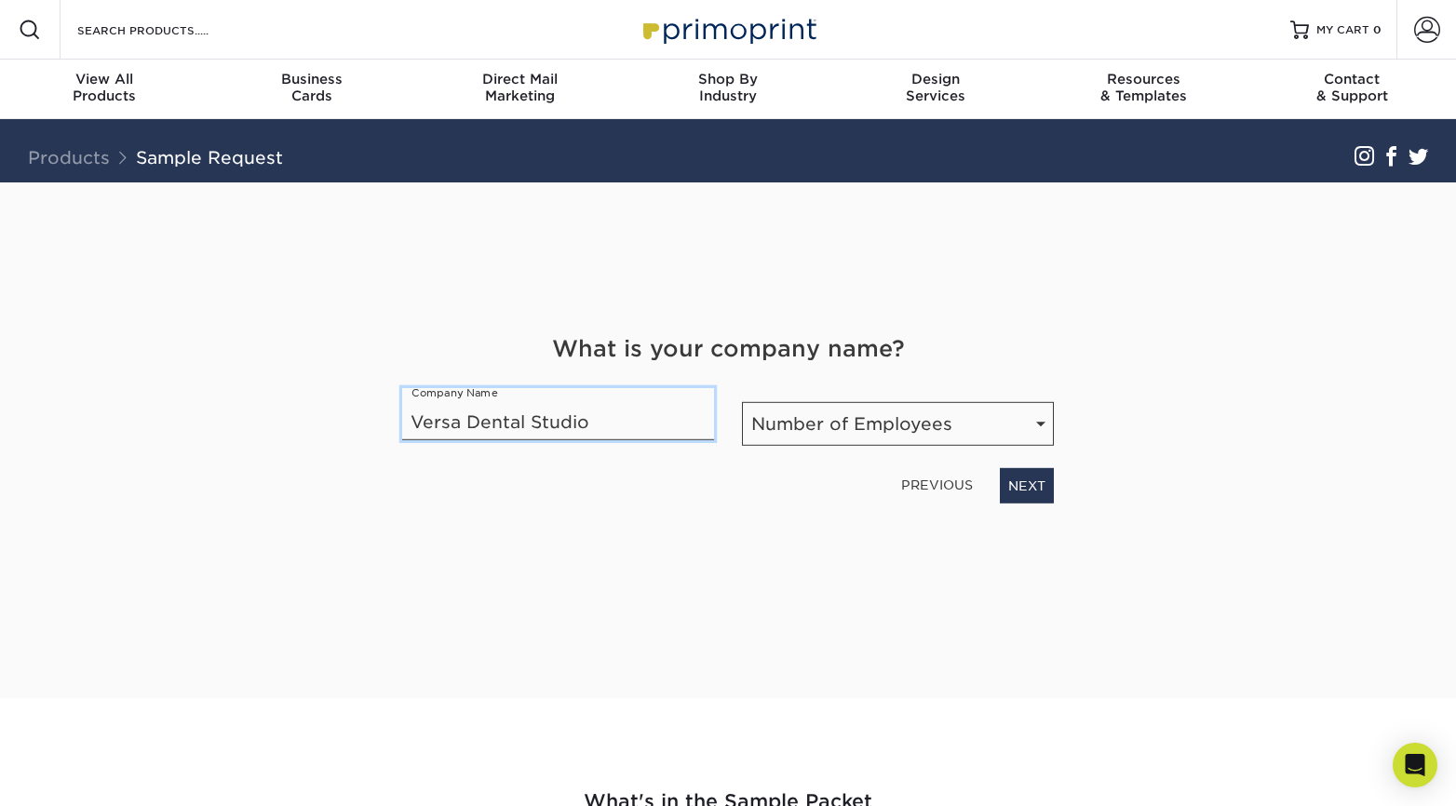
type input "Versa Dental Studio"
click at [755, 411] on select "Number of Employees Self-employed 1-10 employees 11-50 employees 51-200 employe…" at bounding box center [898, 424] width 312 height 44
select select "1-10"
click at [742, 402] on select "Number of Employees Self-employed 1-10 employees 11-50 employees 51-200 employe…" at bounding box center [898, 424] width 312 height 44
click at [1004, 487] on link "NEXT" at bounding box center [1027, 485] width 54 height 35
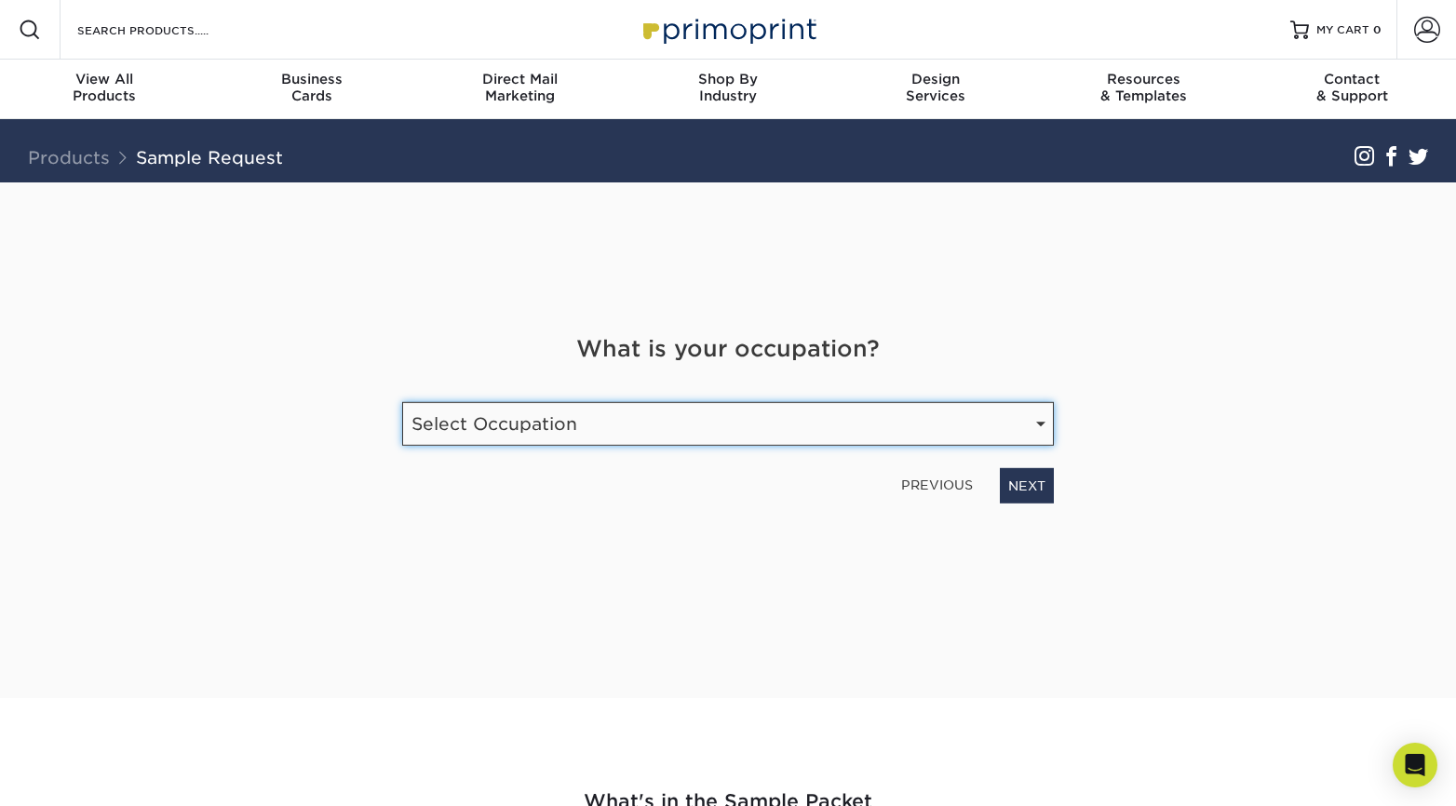
click at [621, 422] on select "Select Occupation Agency Automotive Blogger Cleaning Services Construction Educ…" at bounding box center [728, 424] width 652 height 44
select select "Health Care"
click at [402, 402] on select "Select Occupation Agency Automotive Blogger Cleaning Services Construction Educ…" at bounding box center [728, 424] width 652 height 44
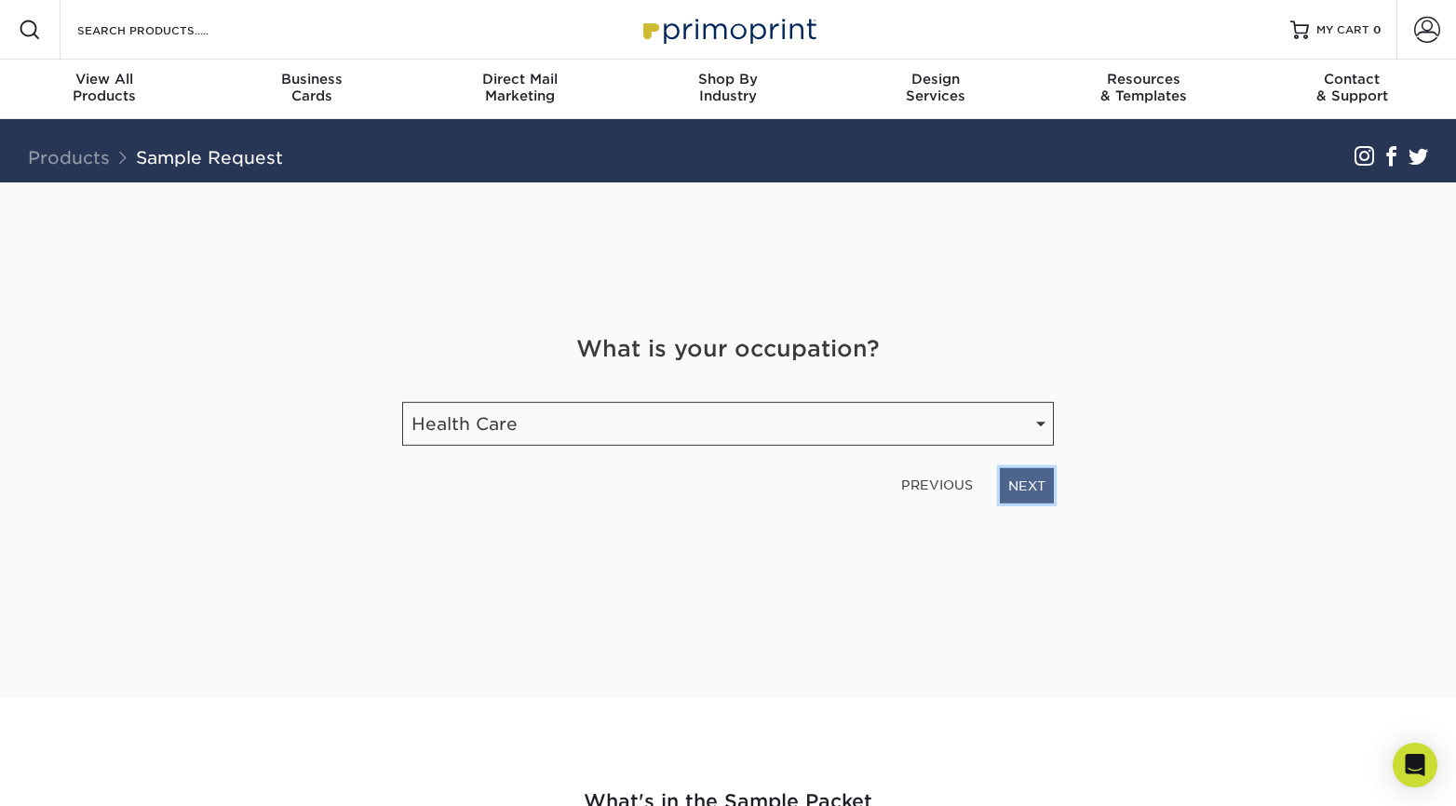
click at [1046, 493] on link "NEXT" at bounding box center [1027, 485] width 54 height 35
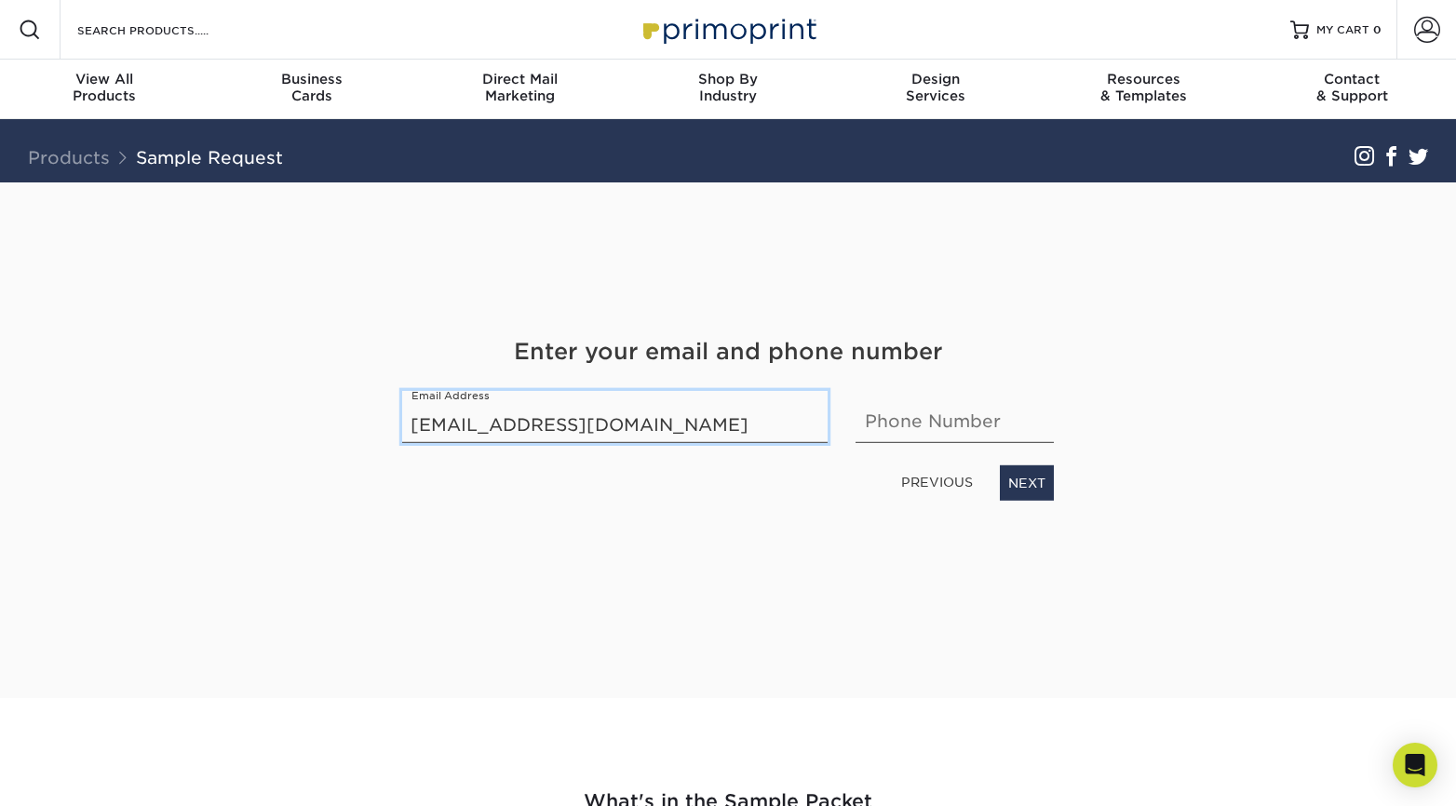
type input "[EMAIL_ADDRESS][DOMAIN_NAME]"
click at [1012, 492] on link "NEXT" at bounding box center [1027, 482] width 54 height 35
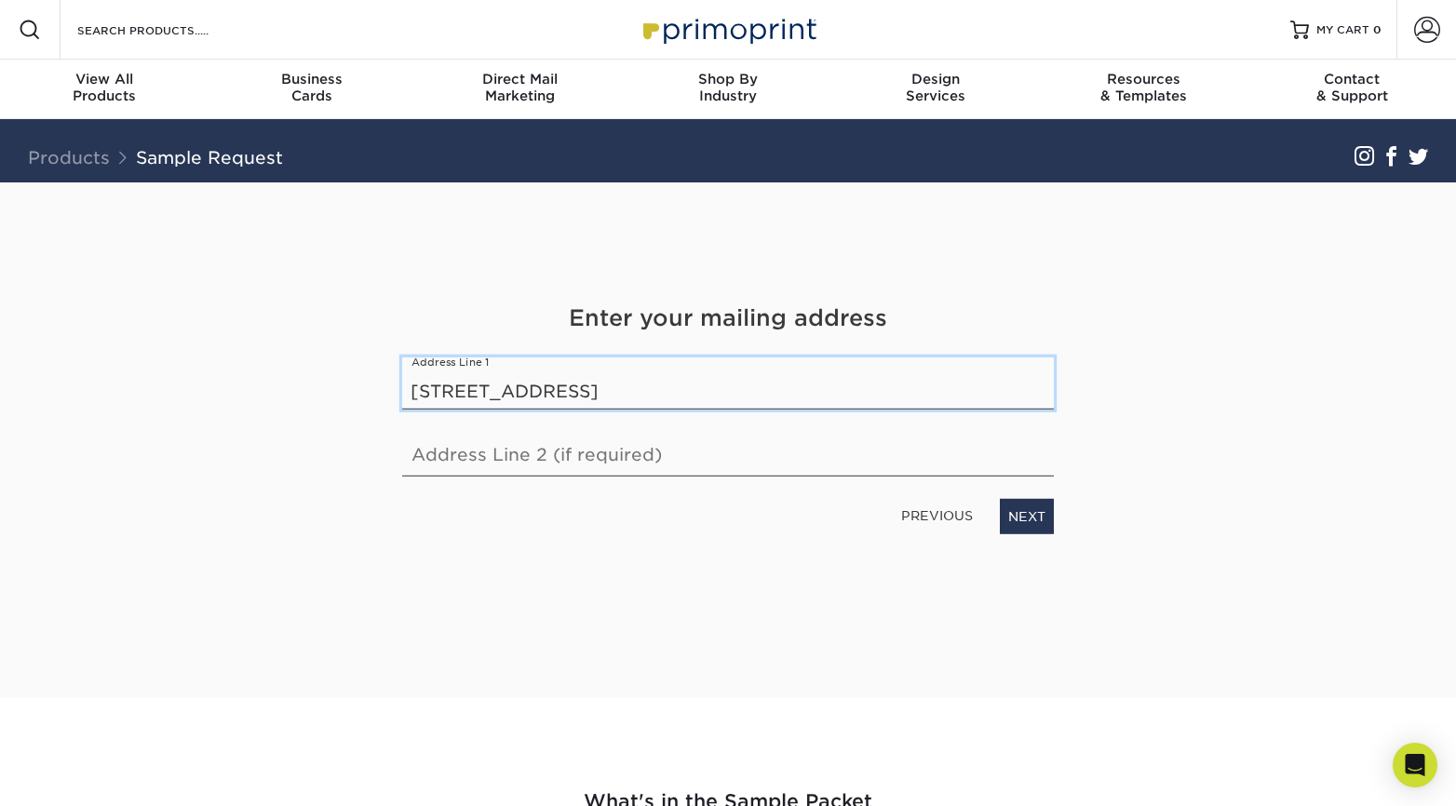
type input "[STREET_ADDRESS]"
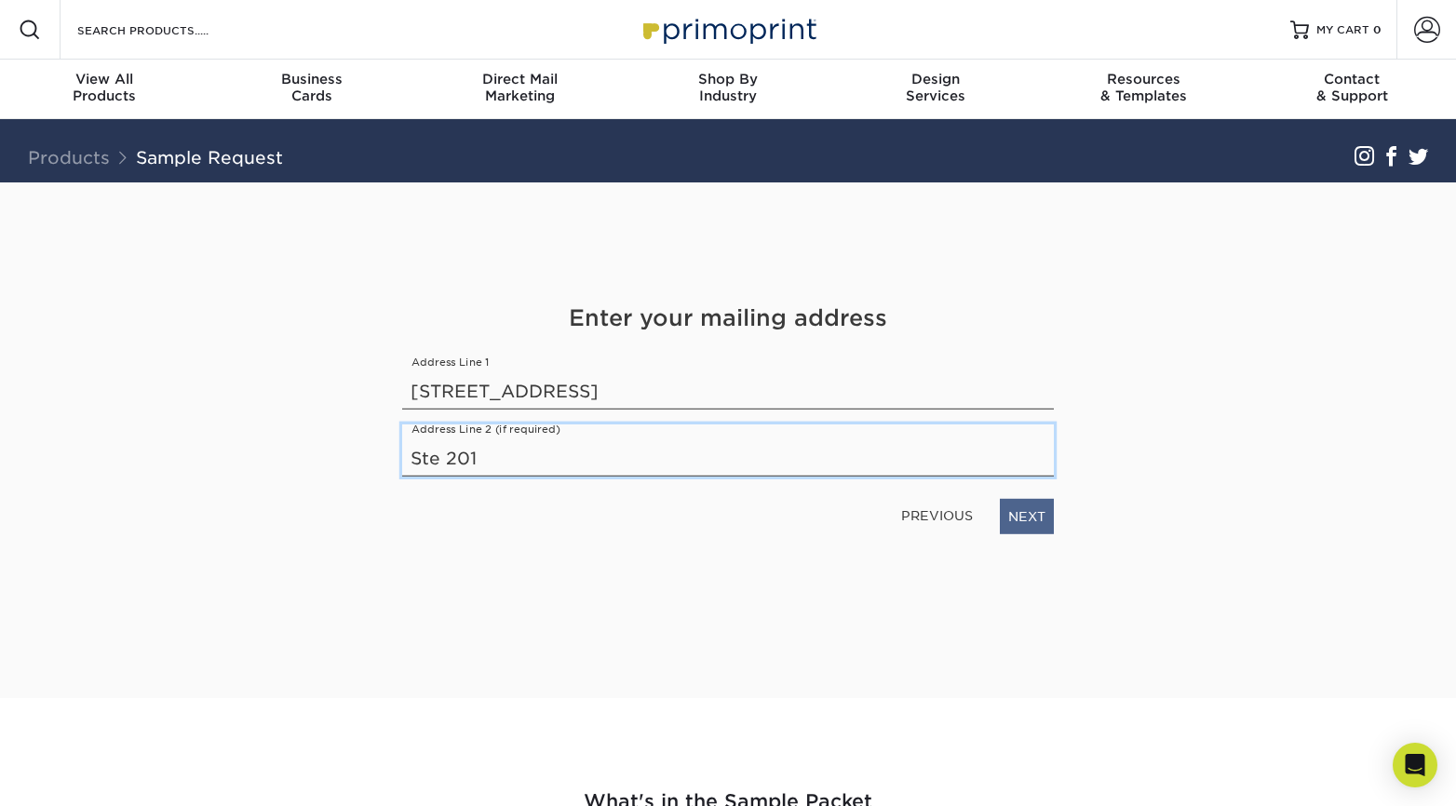
type input "Ste 201"
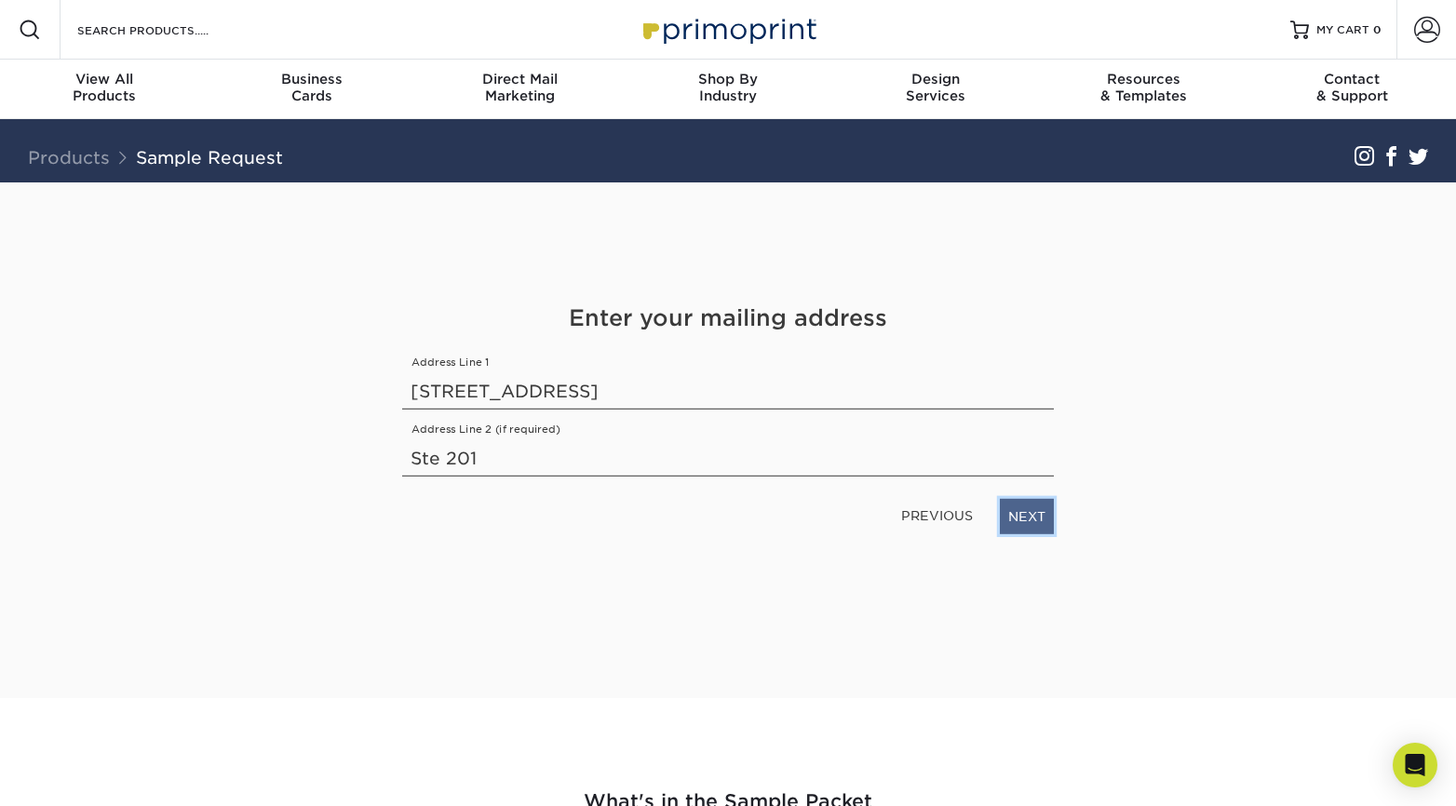
click at [1047, 513] on link "NEXT" at bounding box center [1027, 516] width 54 height 35
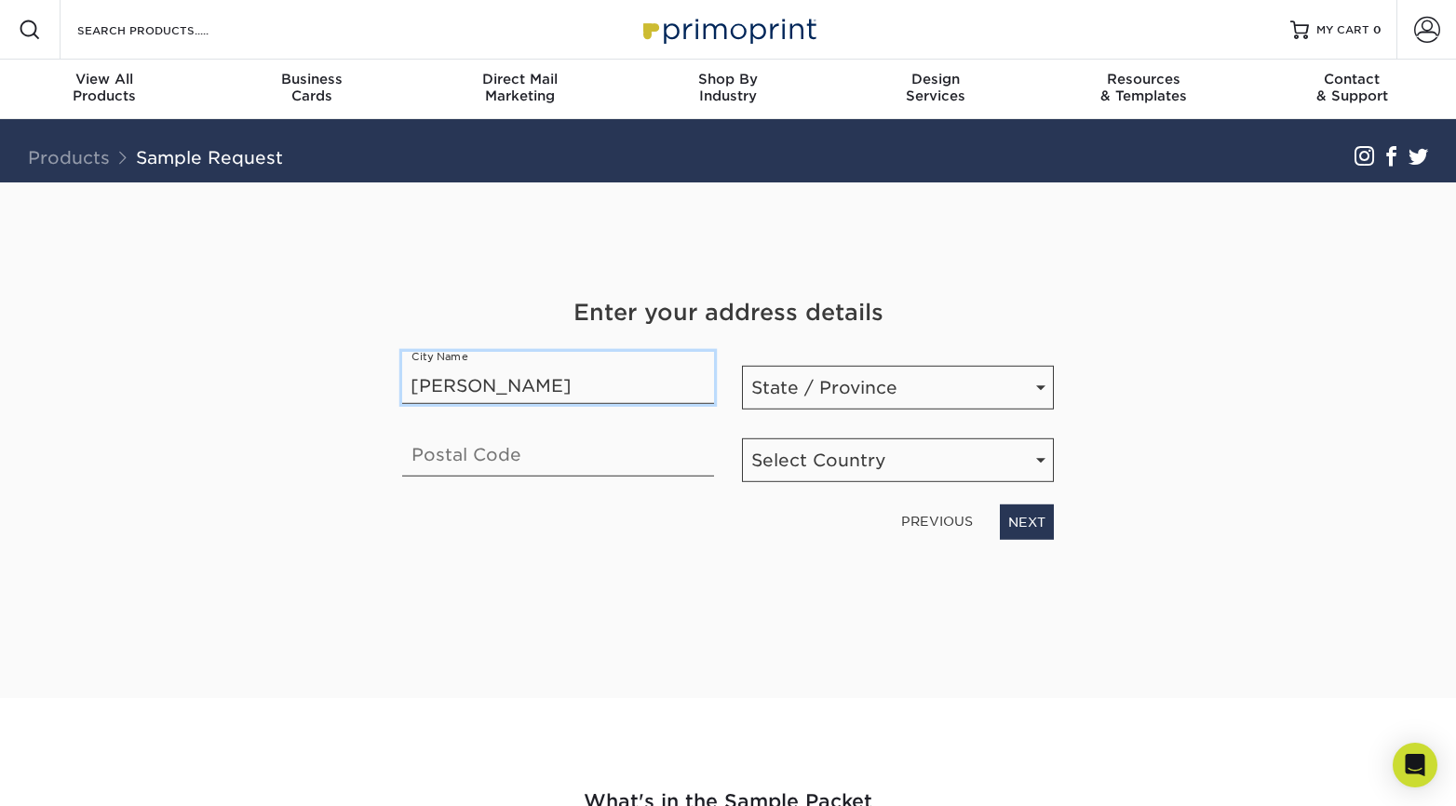
type input "[PERSON_NAME]"
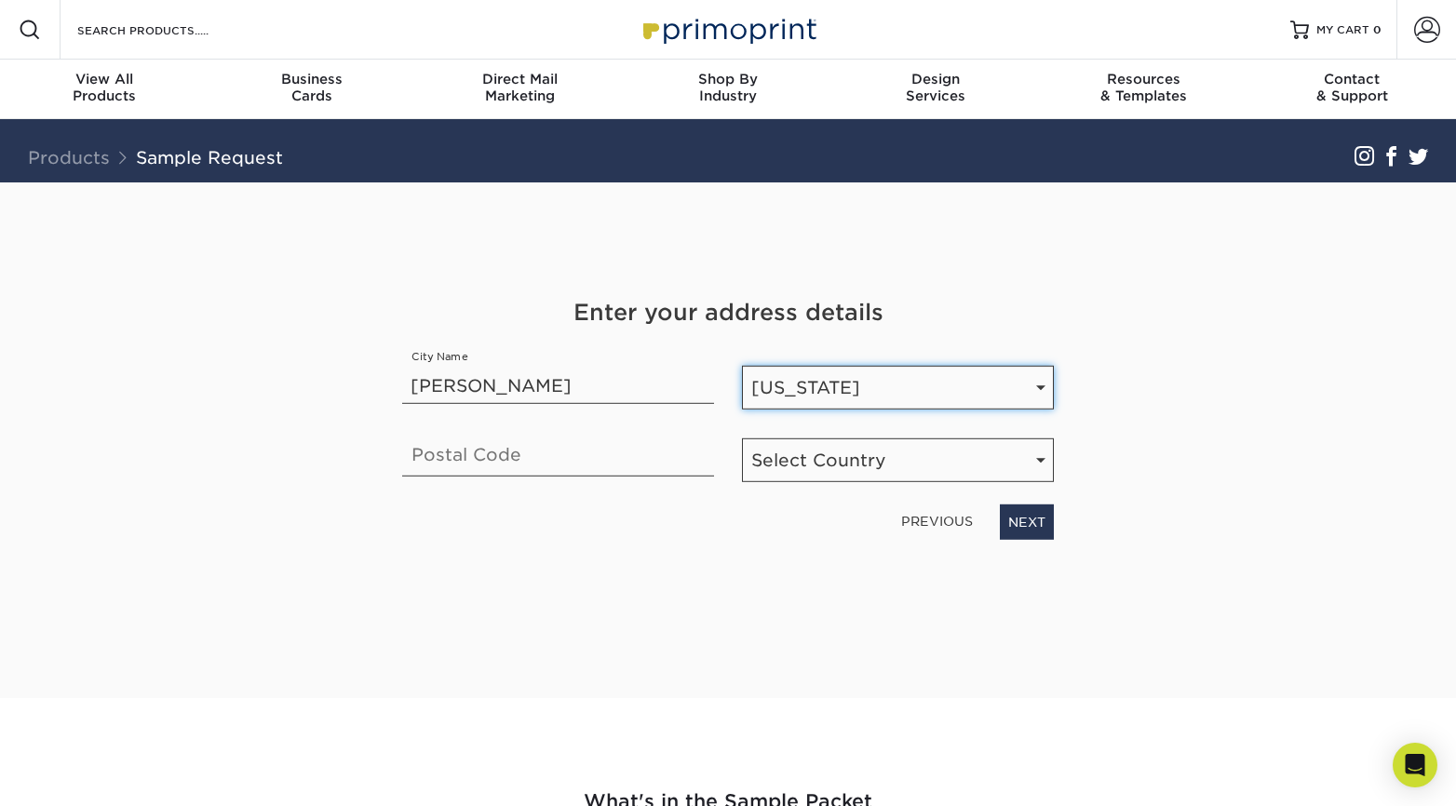
select select "MA"
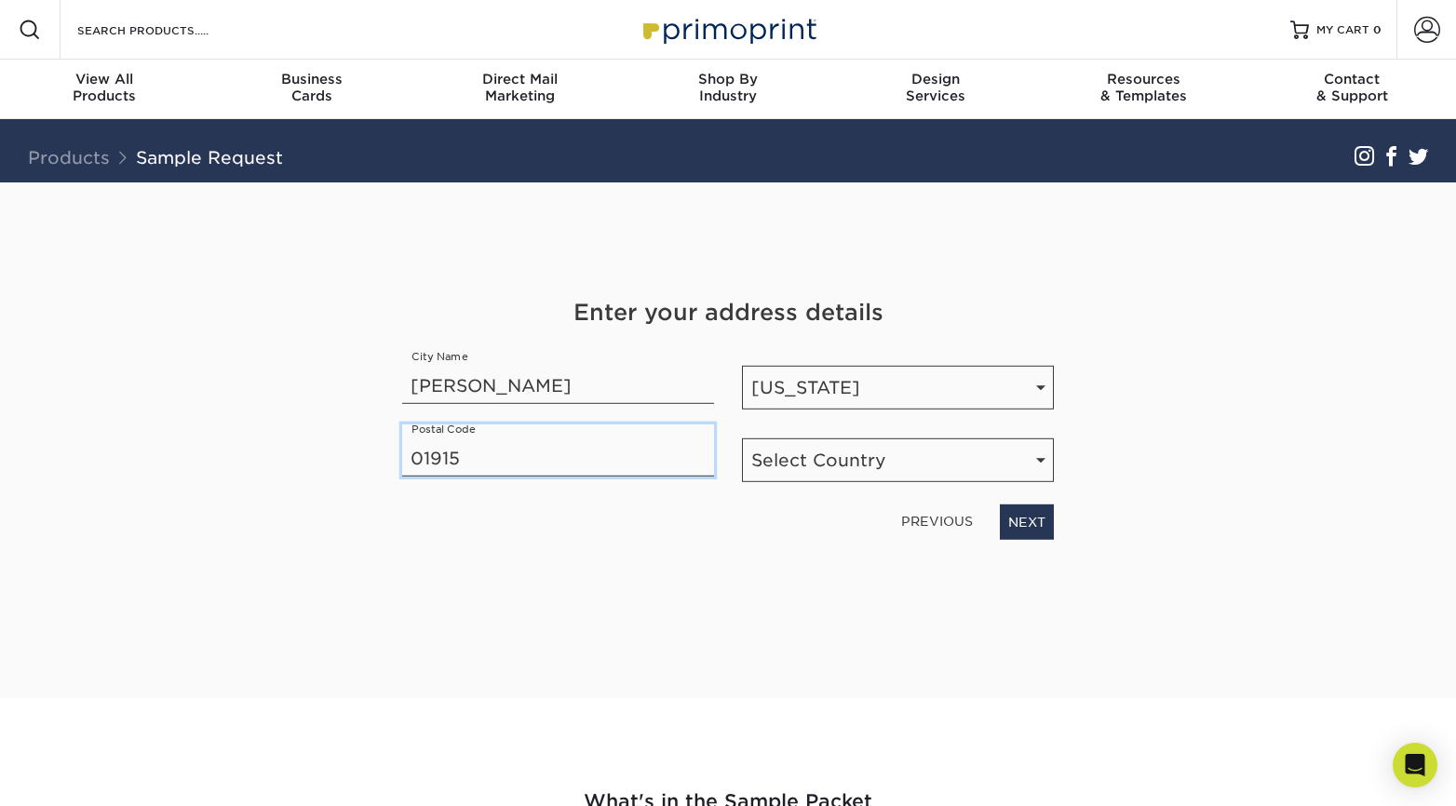
type input "01915"
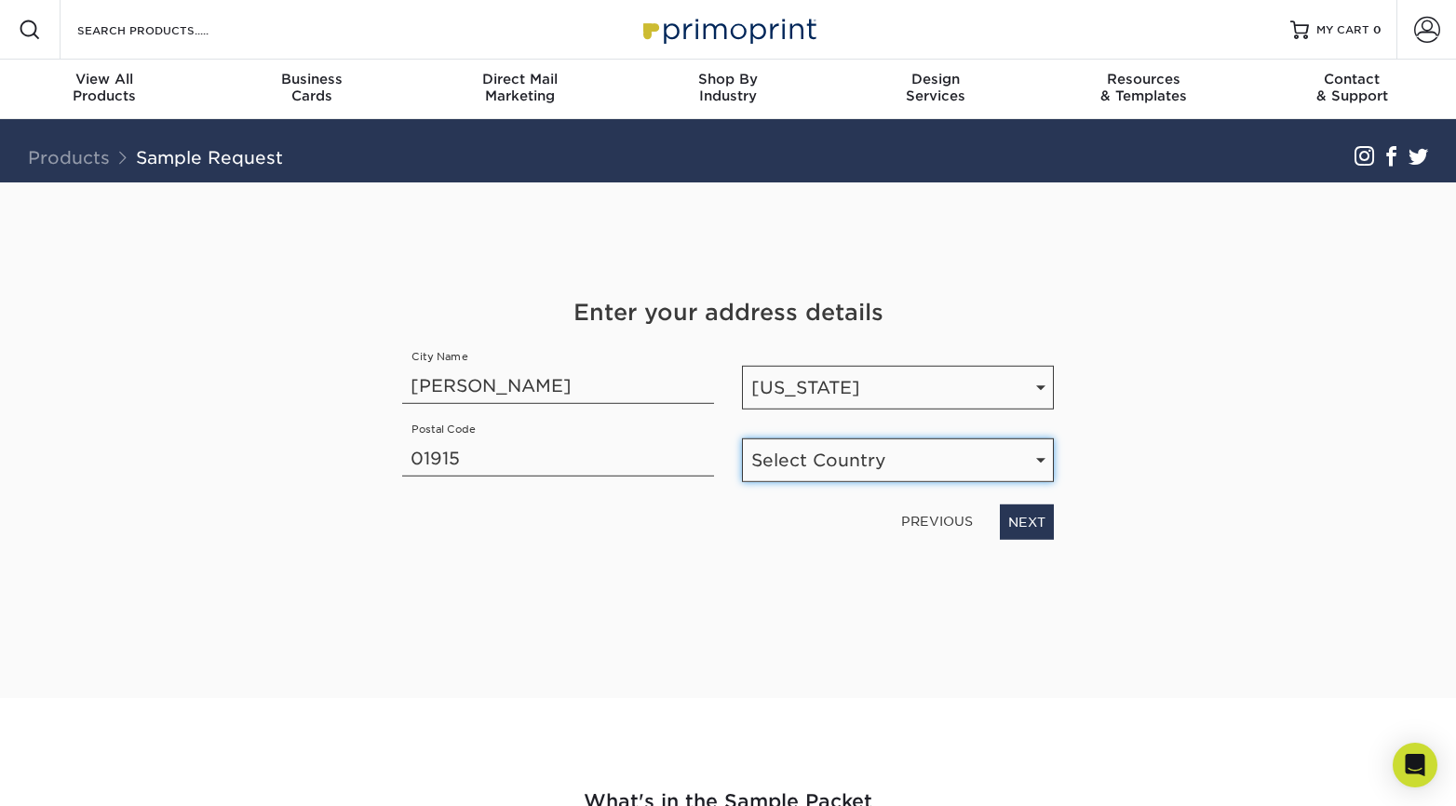
select select "US"
click at [1010, 532] on link "NEXT" at bounding box center [1027, 521] width 54 height 35
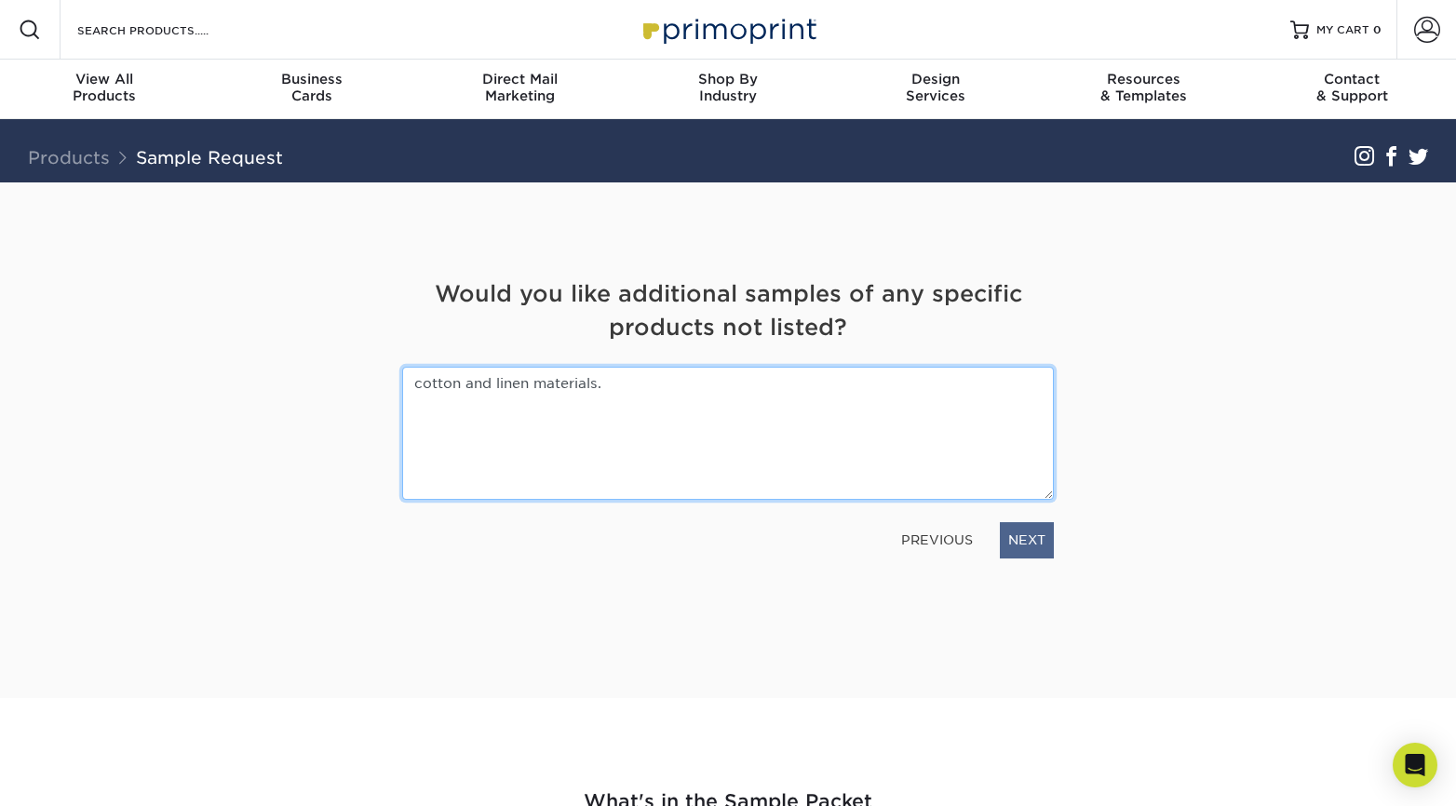
type textarea "cotton and linen materials."
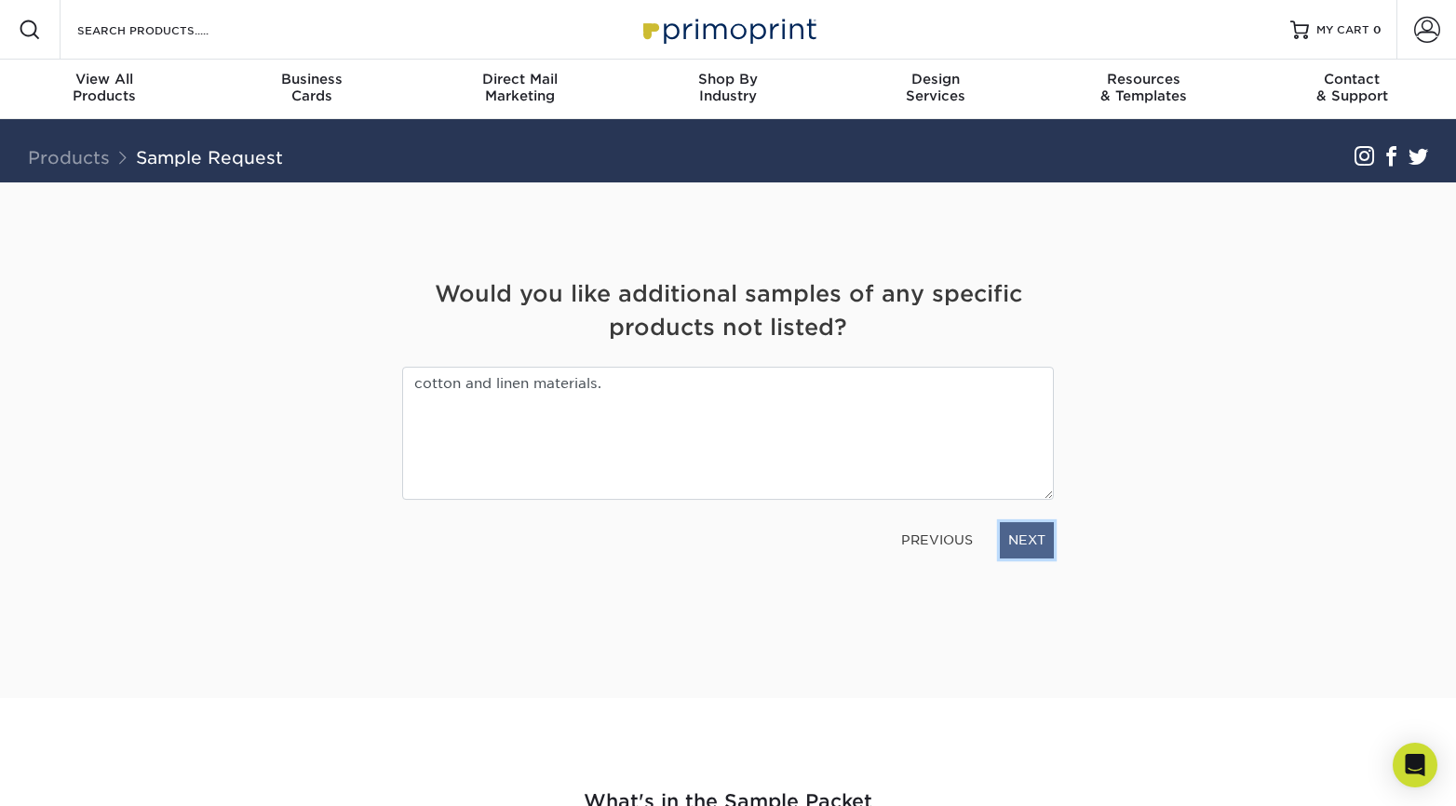
click at [1028, 543] on link "NEXT" at bounding box center [1027, 539] width 54 height 35
